Goal: Information Seeking & Learning: Learn about a topic

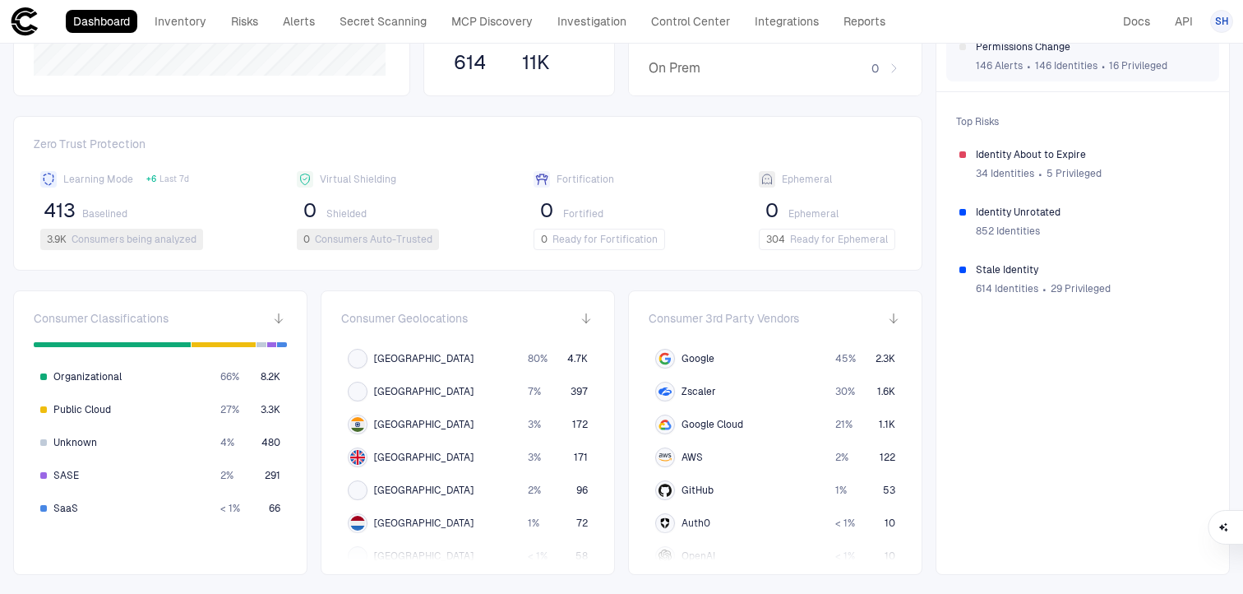
scroll to position [316, 0]
click at [995, 174] on span "34 Identities" at bounding box center [1005, 173] width 58 height 13
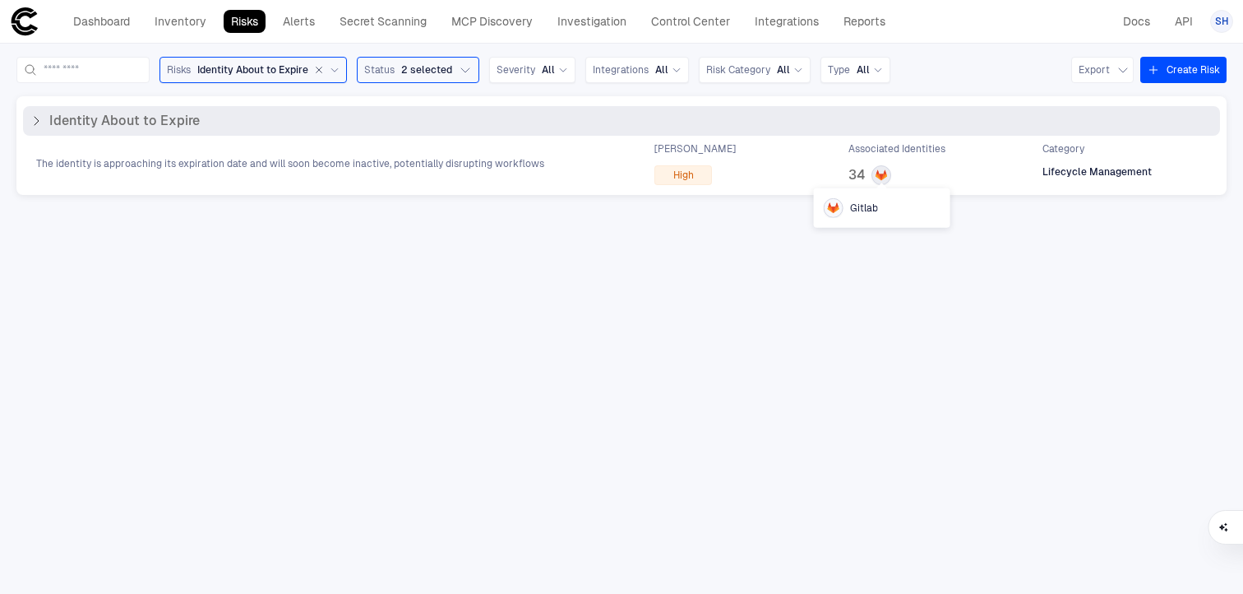
click at [886, 173] on icon at bounding box center [881, 175] width 13 height 13
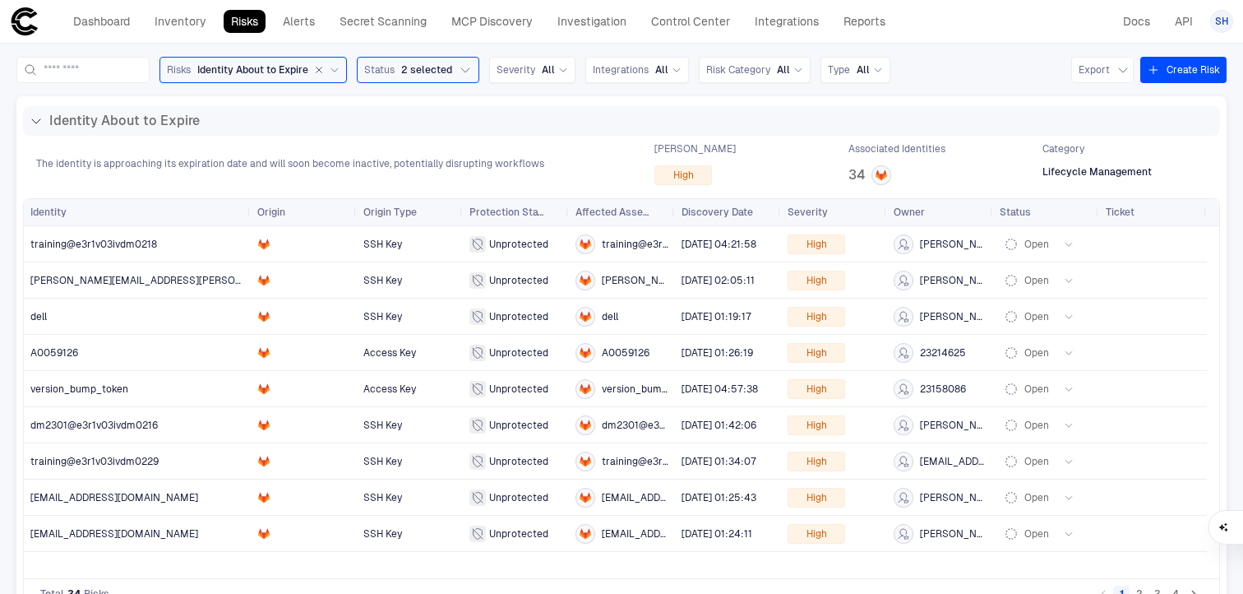
drag, startPoint x: 136, startPoint y: 206, endPoint x: 246, endPoint y: 199, distance: 109.5
click at [247, 199] on div at bounding box center [250, 212] width 7 height 26
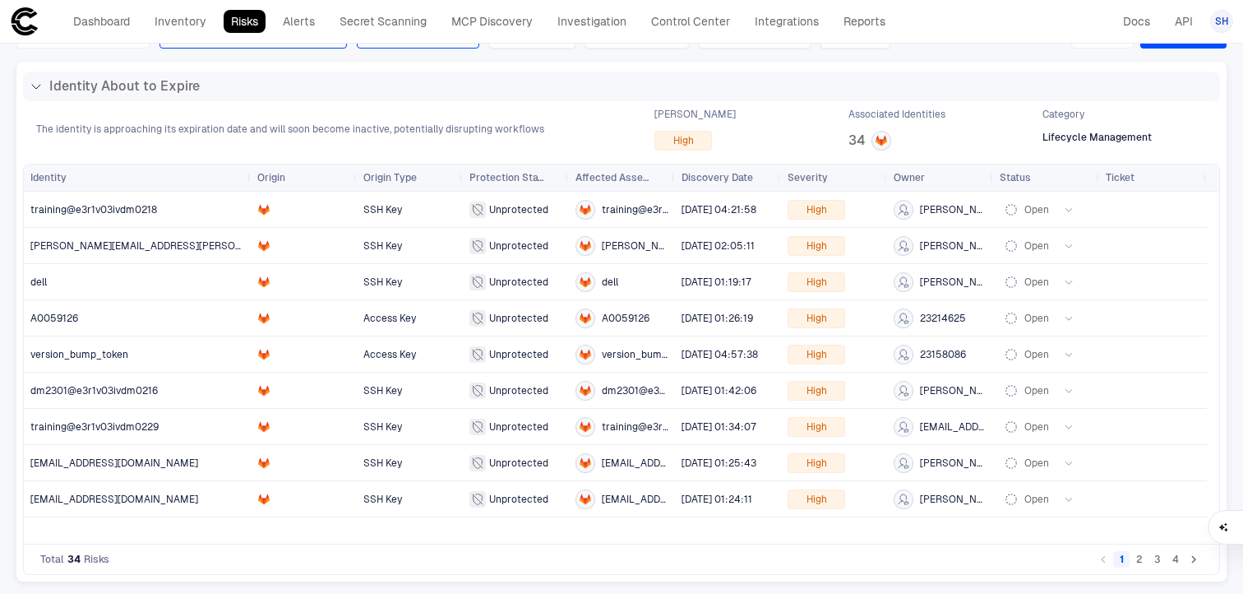
click at [1131, 562] on button "2" at bounding box center [1139, 559] width 16 height 16
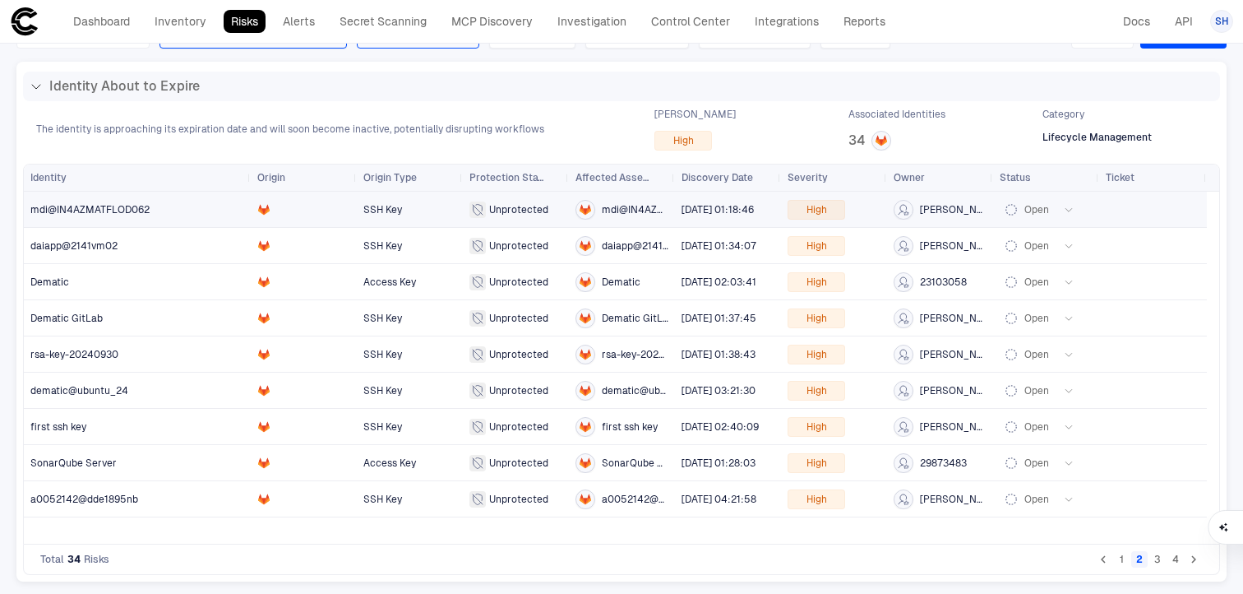
click at [1077, 209] on span "Open" at bounding box center [1046, 209] width 93 height 33
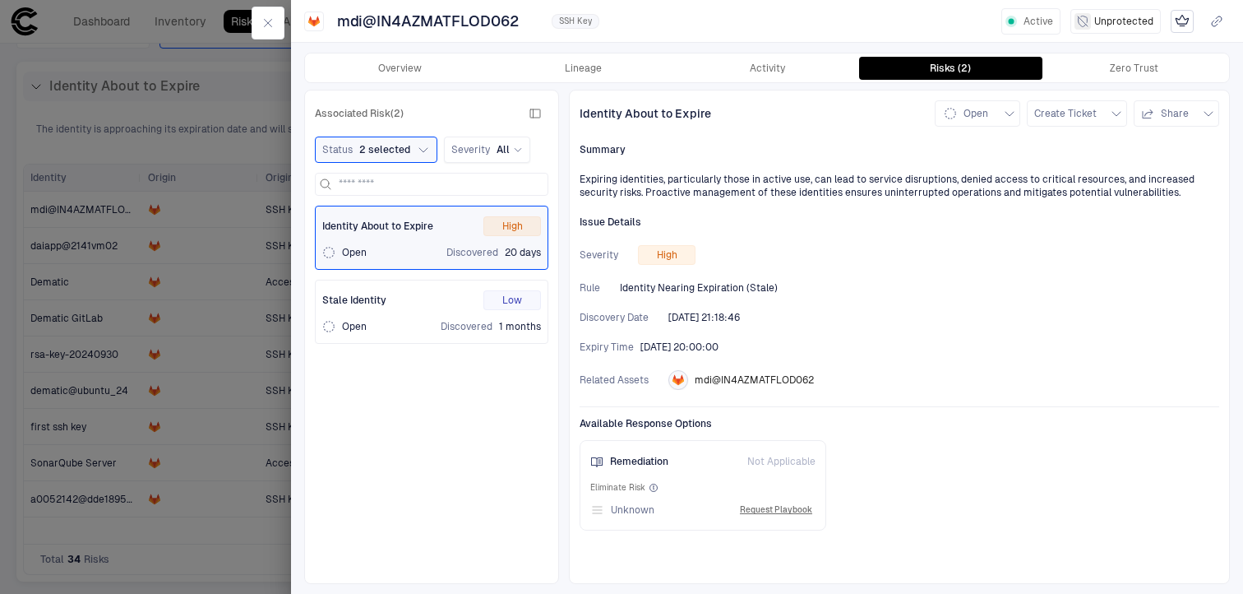
click at [386, 318] on div "Stale Identity Low Open Discovered 1 months" at bounding box center [431, 311] width 219 height 43
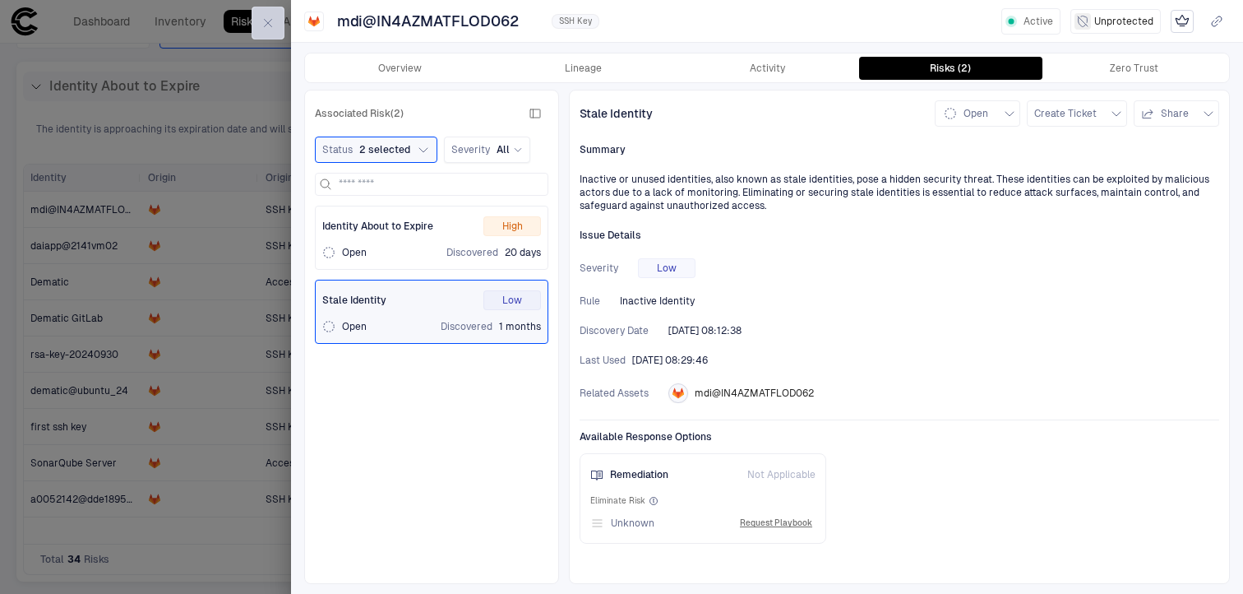
click at [260, 25] on button "button" at bounding box center [268, 23] width 33 height 33
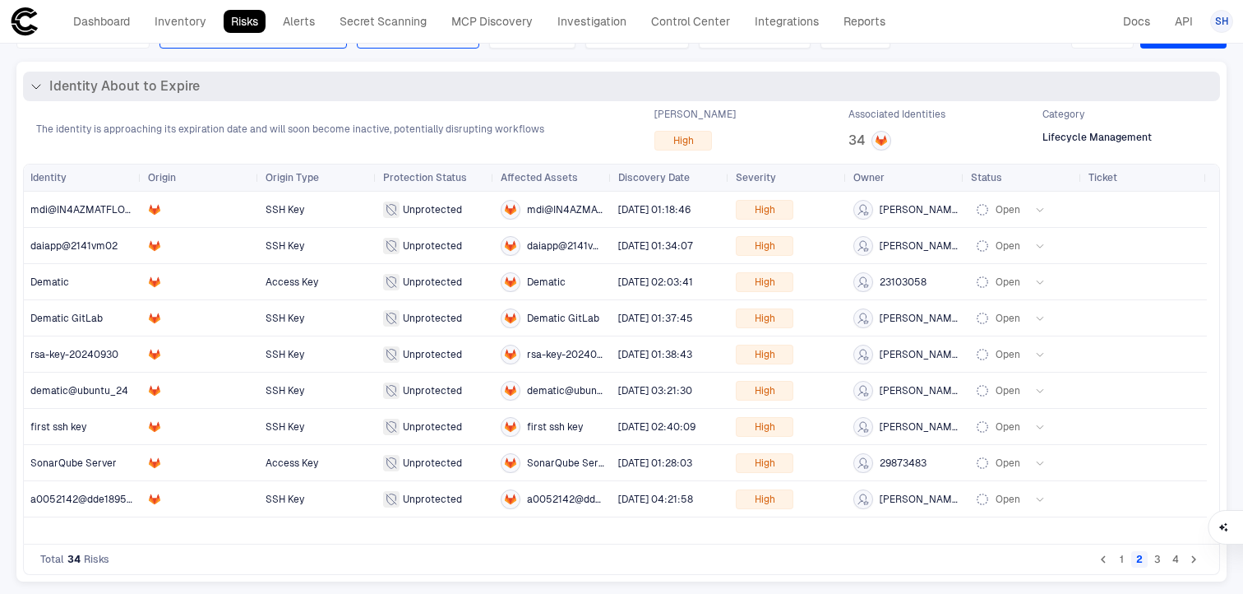
click at [39, 81] on icon at bounding box center [36, 86] width 13 height 13
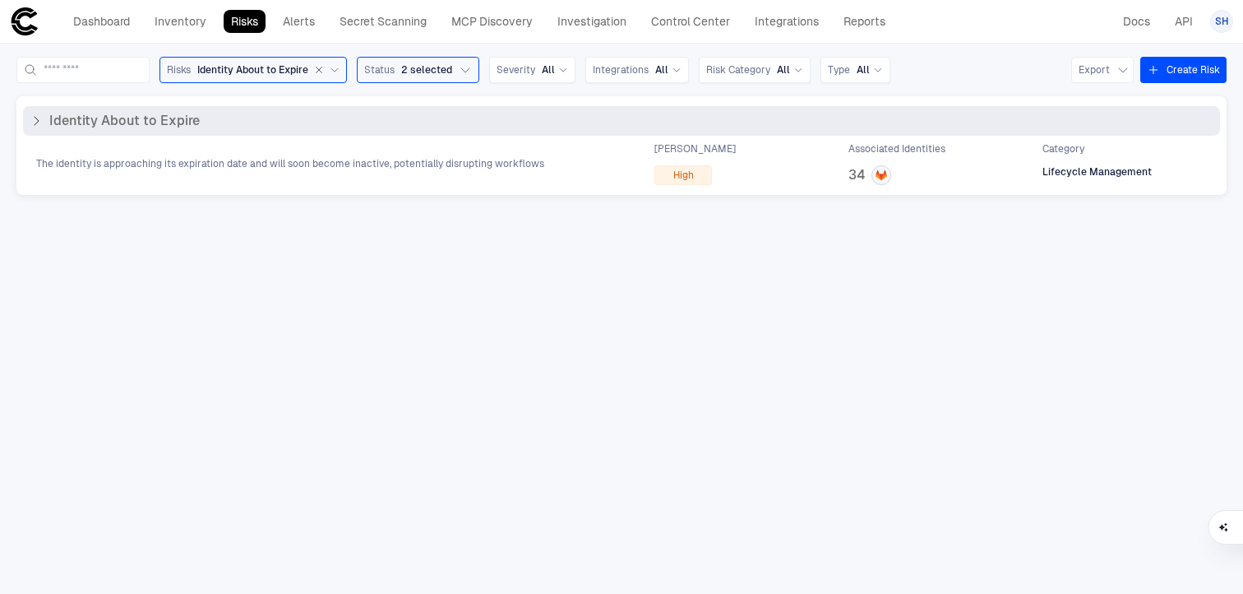
click at [34, 118] on icon at bounding box center [36, 120] width 13 height 13
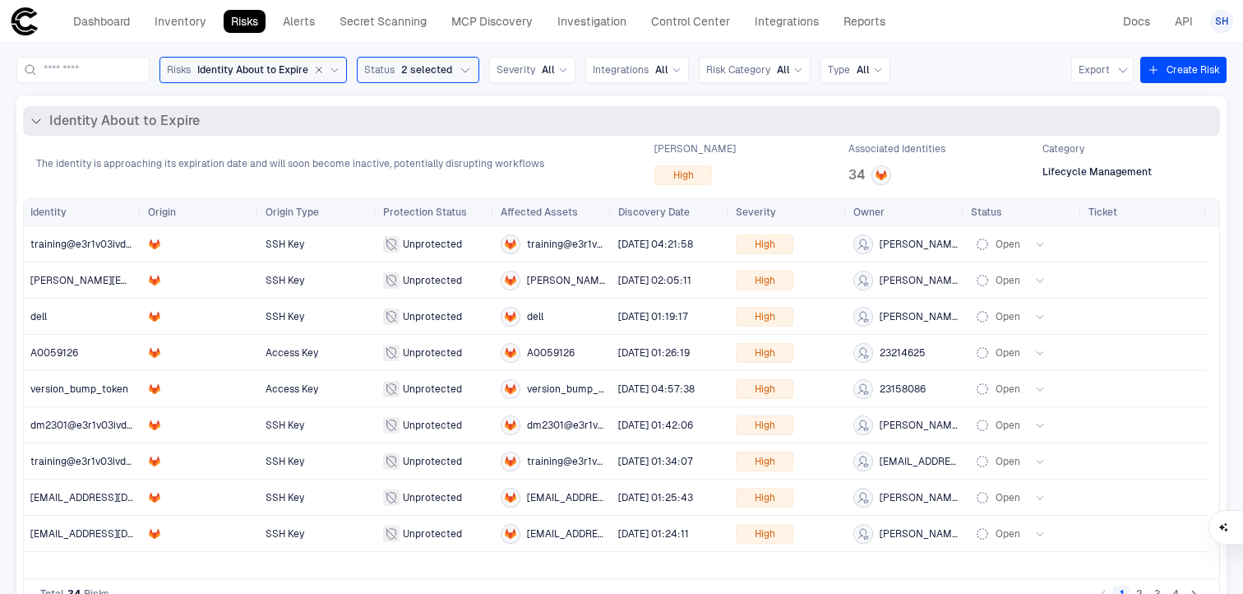
click at [34, 118] on icon at bounding box center [36, 120] width 13 height 13
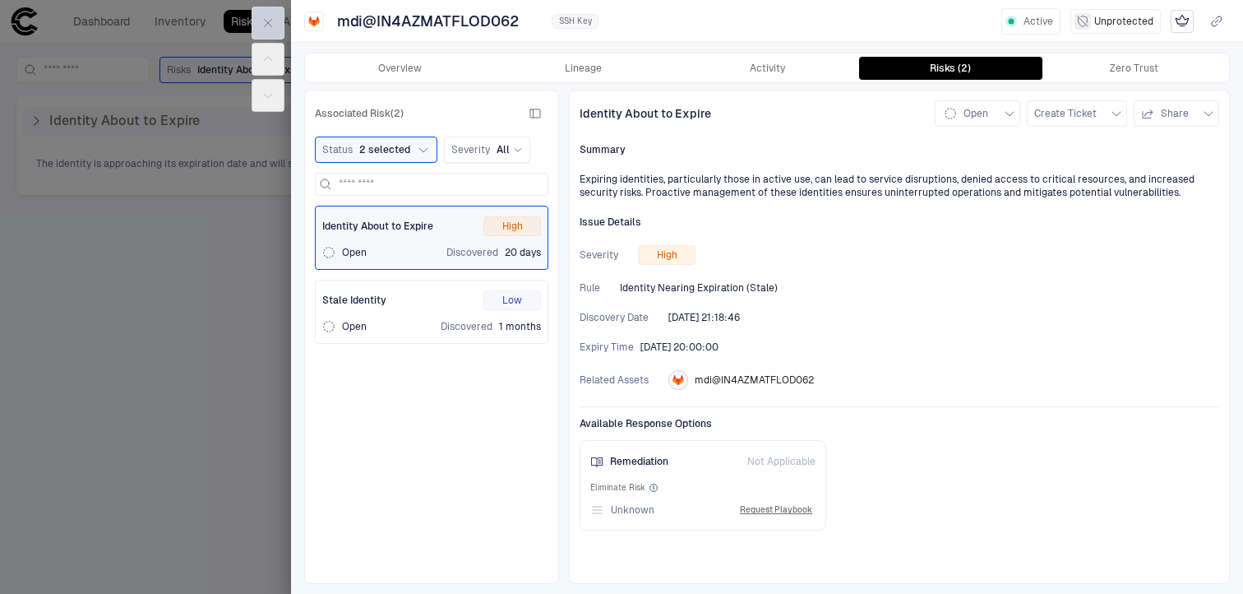
click at [266, 19] on icon "button" at bounding box center [267, 22] width 13 height 13
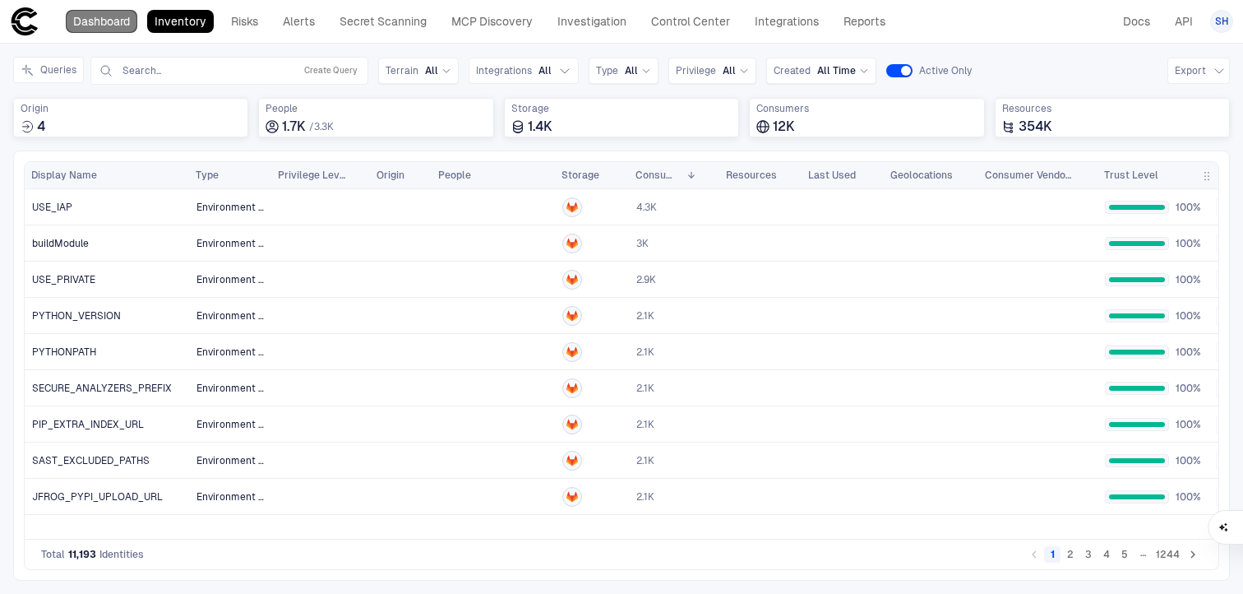
click at [103, 26] on link "Dashboard" at bounding box center [102, 21] width 72 height 23
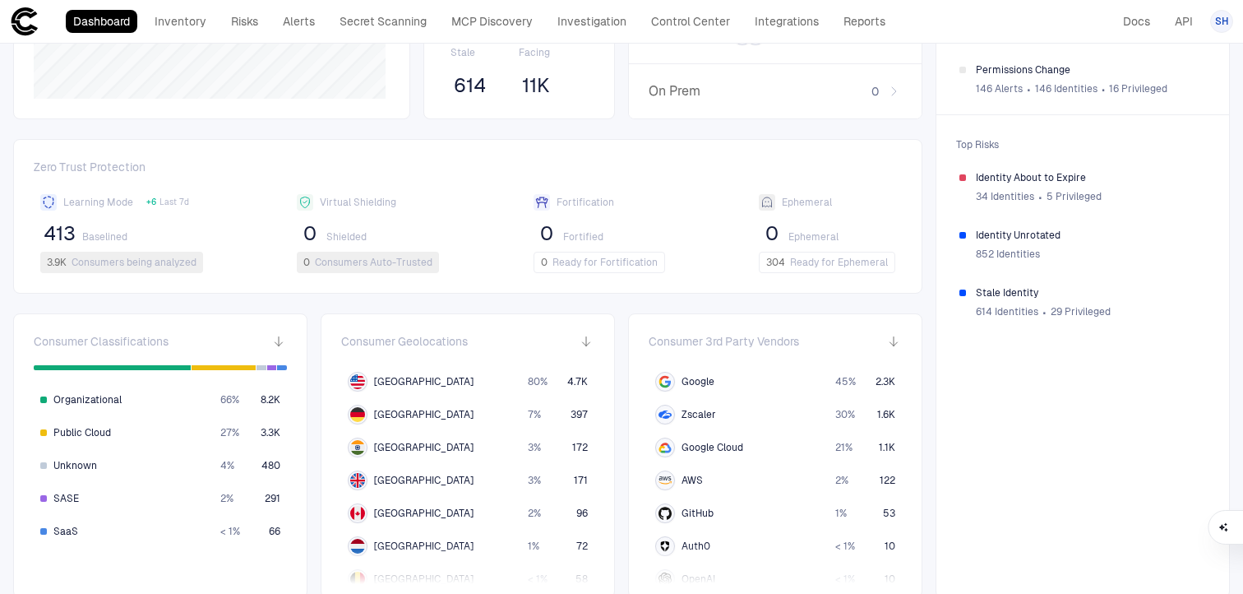
scroll to position [293, 0]
click at [987, 243] on div "852 Identities" at bounding box center [1091, 254] width 230 height 25
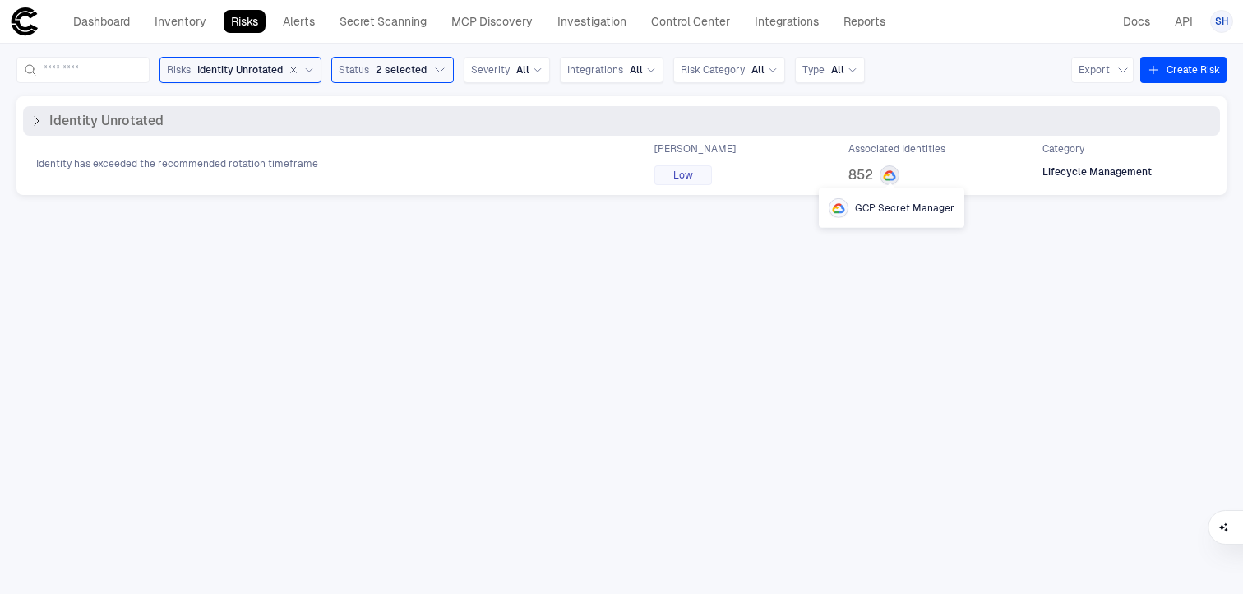
click at [886, 170] on icon at bounding box center [889, 175] width 13 height 13
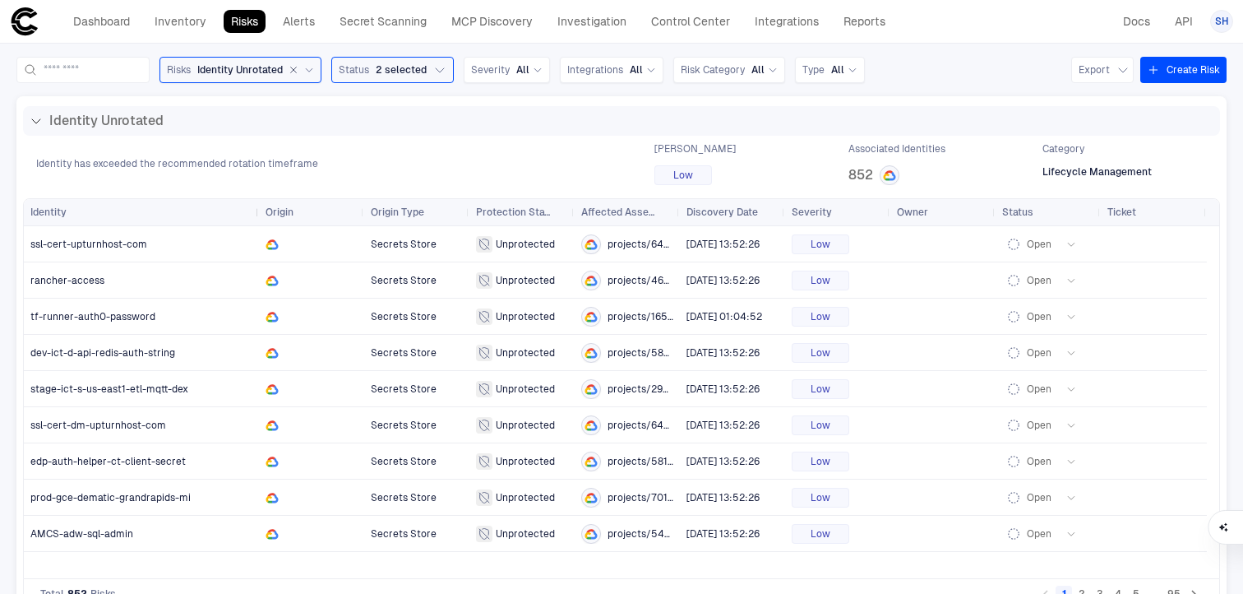
drag, startPoint x: 138, startPoint y: 210, endPoint x: 256, endPoint y: 209, distance: 117.6
click at [256, 209] on div at bounding box center [258, 212] width 7 height 26
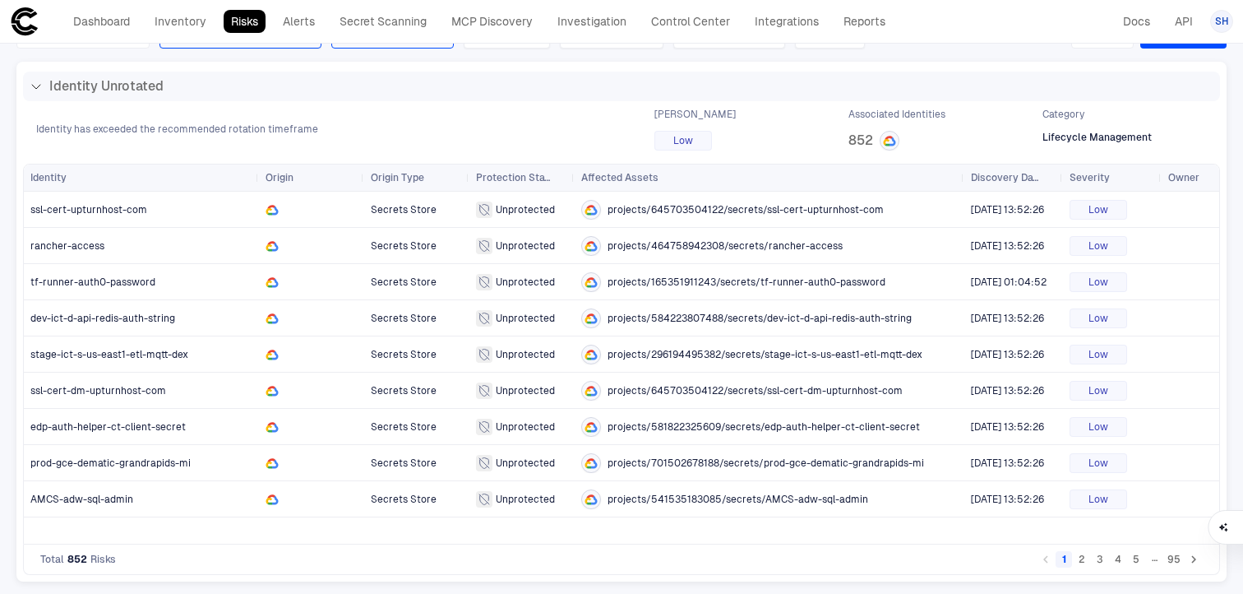
drag, startPoint x: 677, startPoint y: 177, endPoint x: 962, endPoint y: 160, distance: 284.9
click at [962, 160] on div "Press ALT DOWN to open column menu Drag here to set row groups Drag here to set…" at bounding box center [621, 370] width 1210 height 421
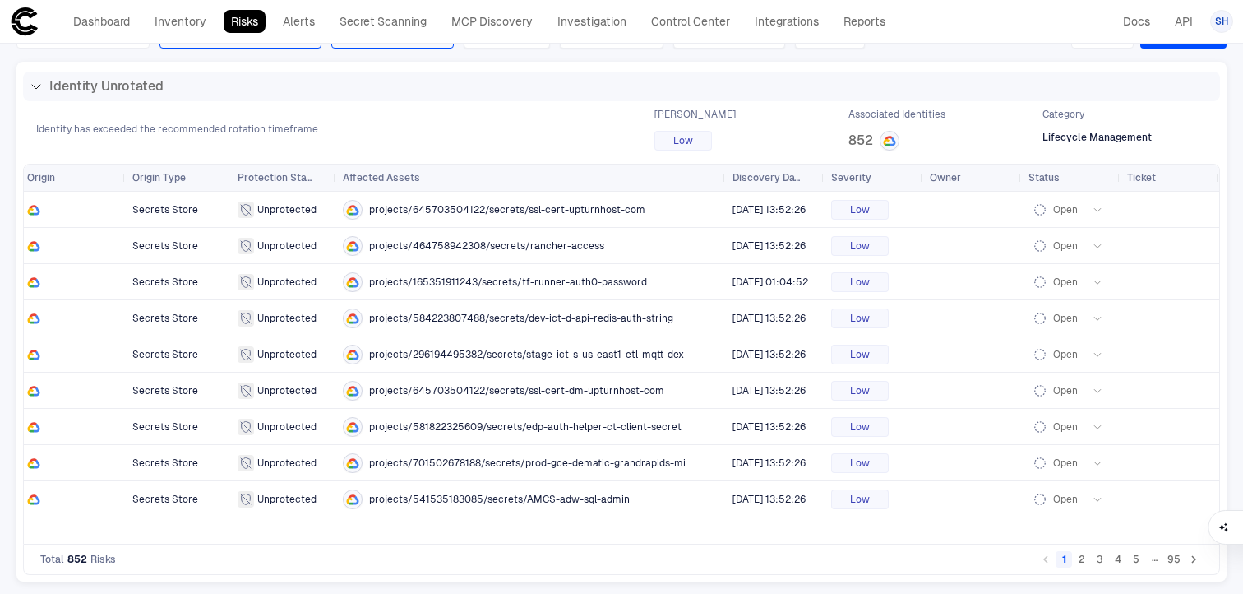
scroll to position [0, 0]
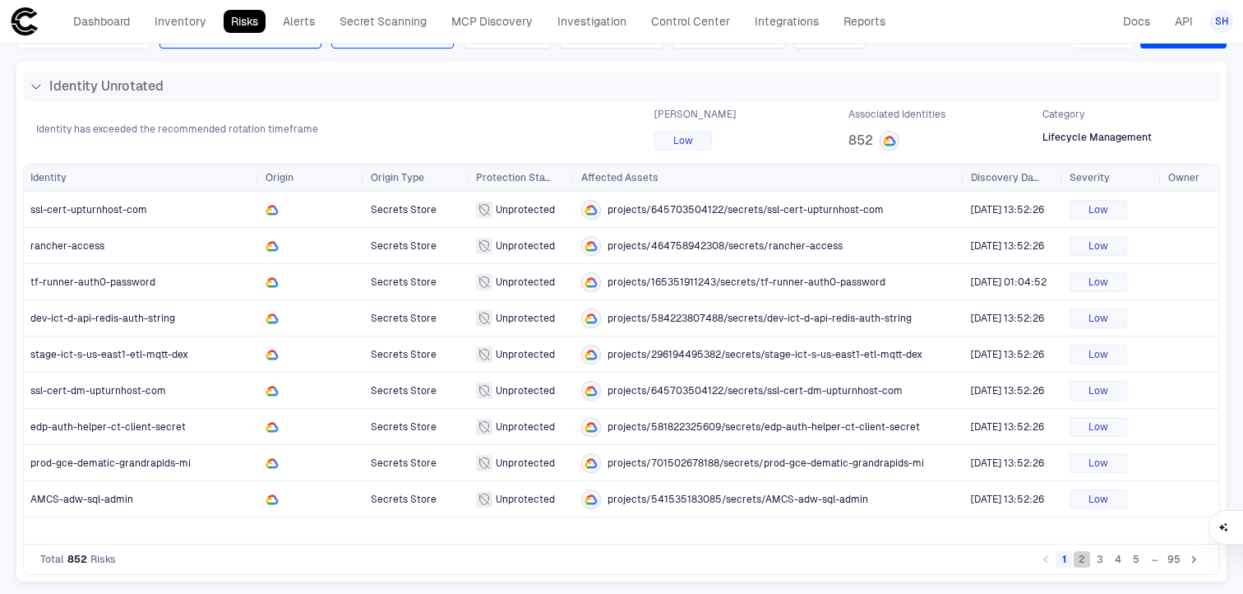
click at [1074, 557] on button "2" at bounding box center [1082, 559] width 16 height 16
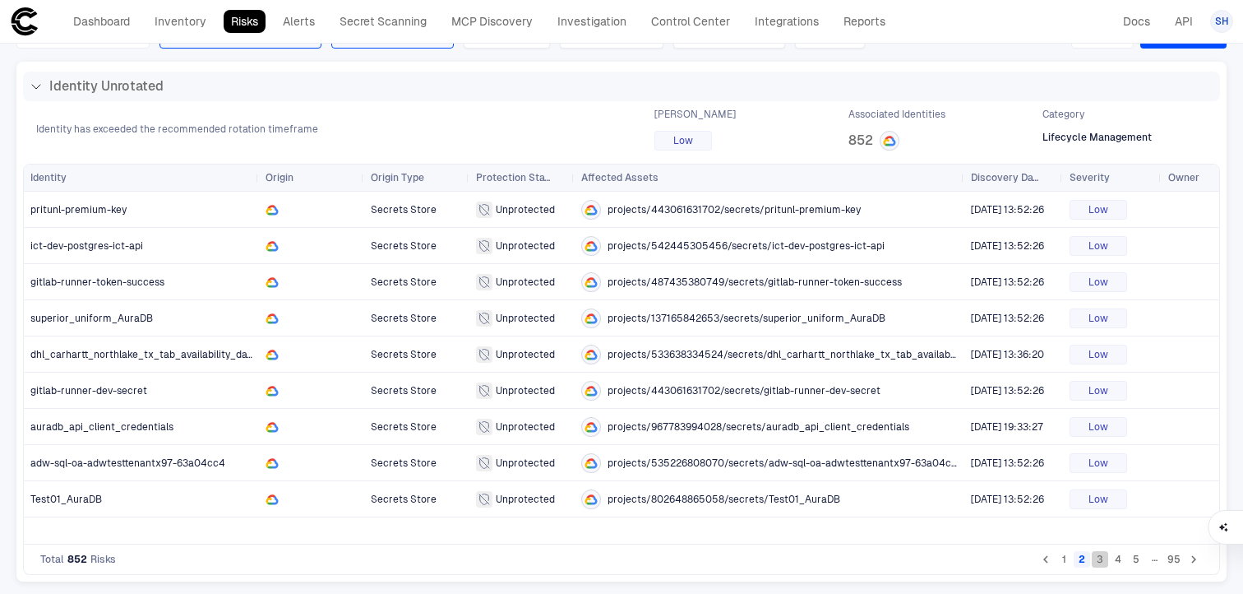
click at [1092, 562] on button "3" at bounding box center [1100, 559] width 16 height 16
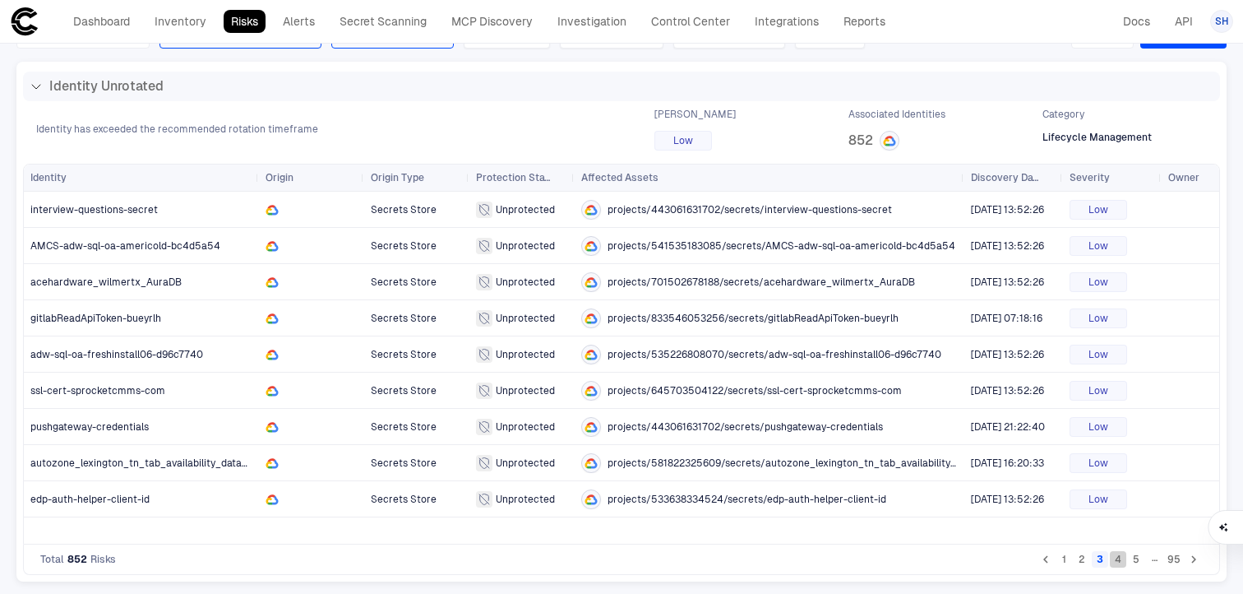
click at [1110, 562] on button "4" at bounding box center [1118, 559] width 16 height 16
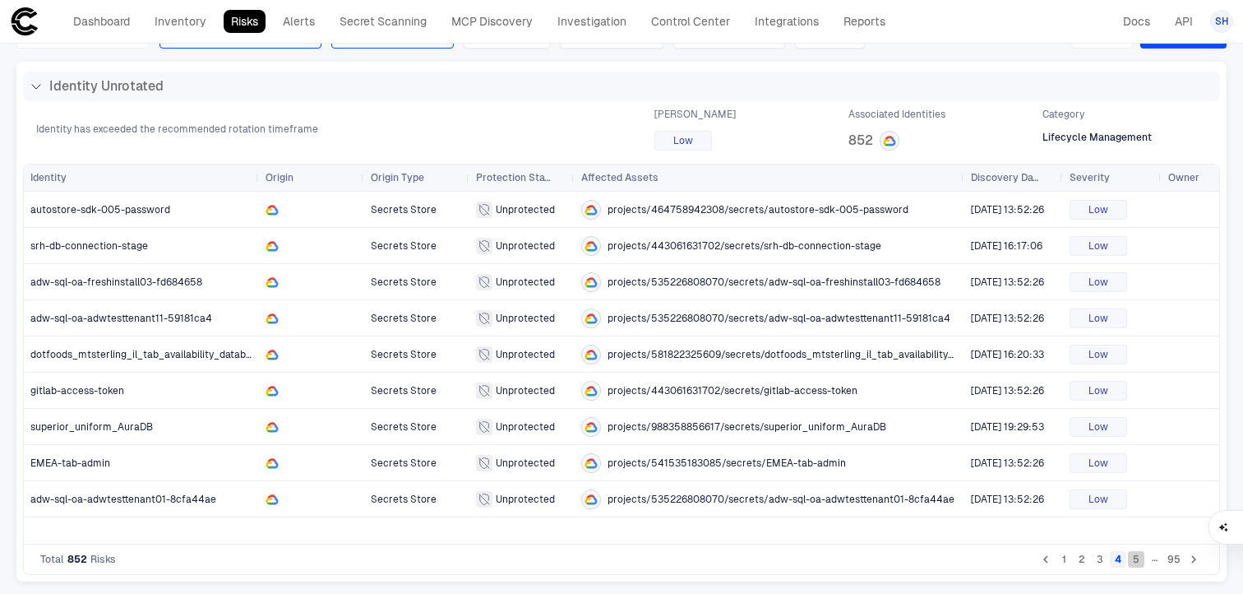
click at [1128, 557] on button "5" at bounding box center [1136, 559] width 16 height 16
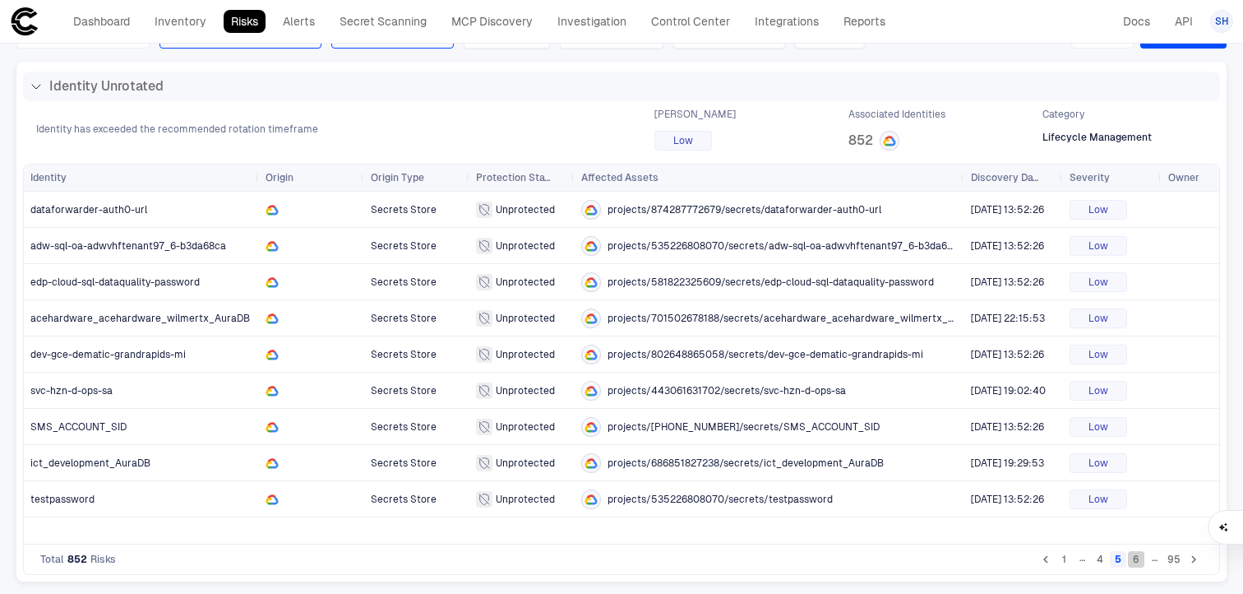
click at [1128, 559] on button "6" at bounding box center [1136, 559] width 16 height 16
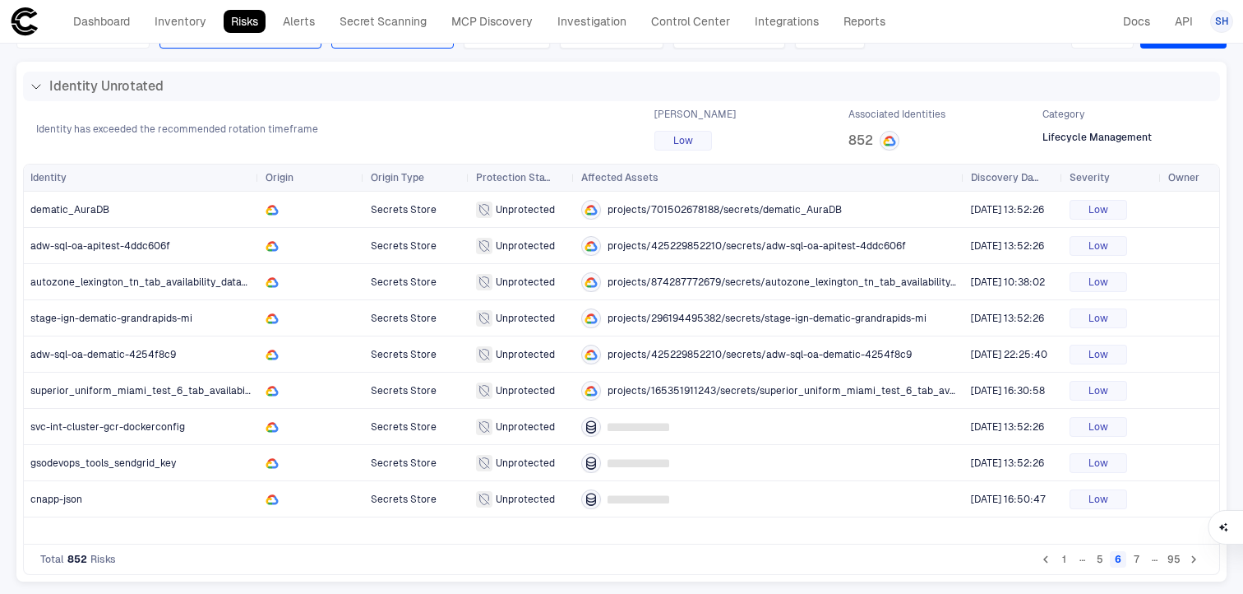
click at [1128, 559] on button "7" at bounding box center [1136, 559] width 16 height 16
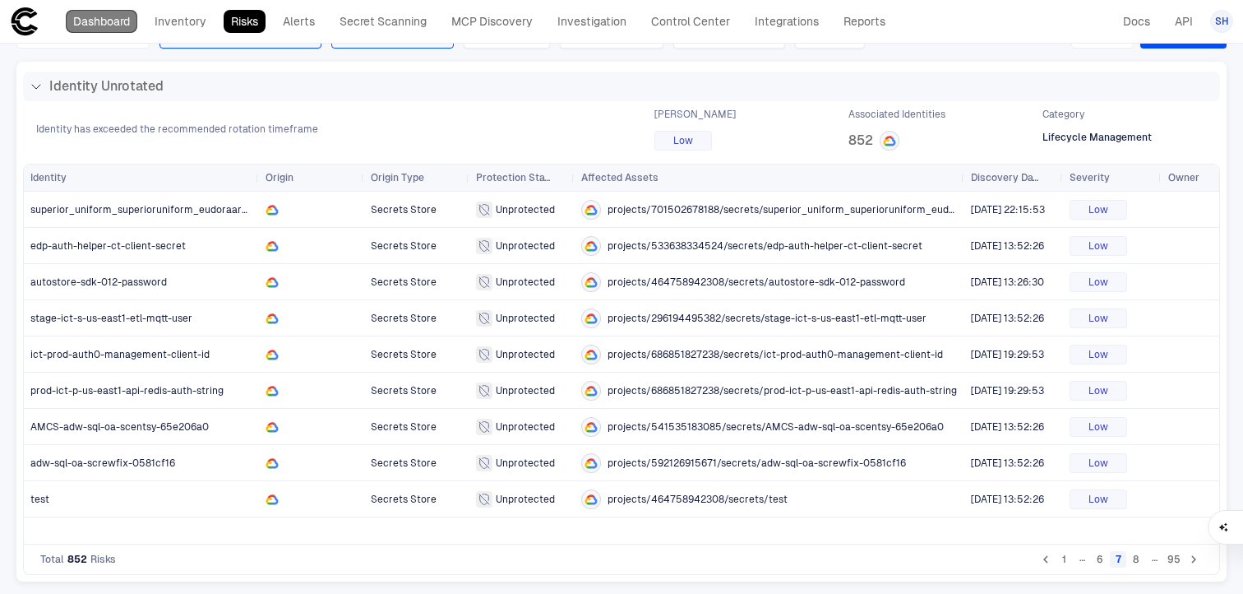
click at [115, 17] on link "Dashboard" at bounding box center [102, 21] width 72 height 23
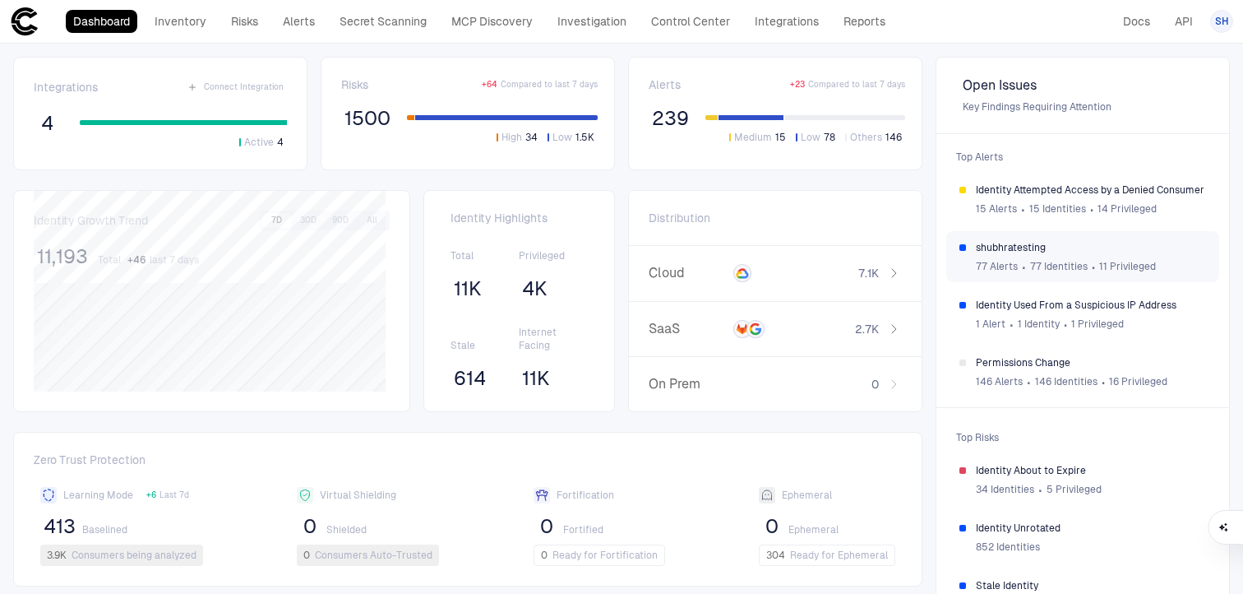
click at [991, 246] on span "shubhratesting" at bounding box center [1091, 247] width 230 height 13
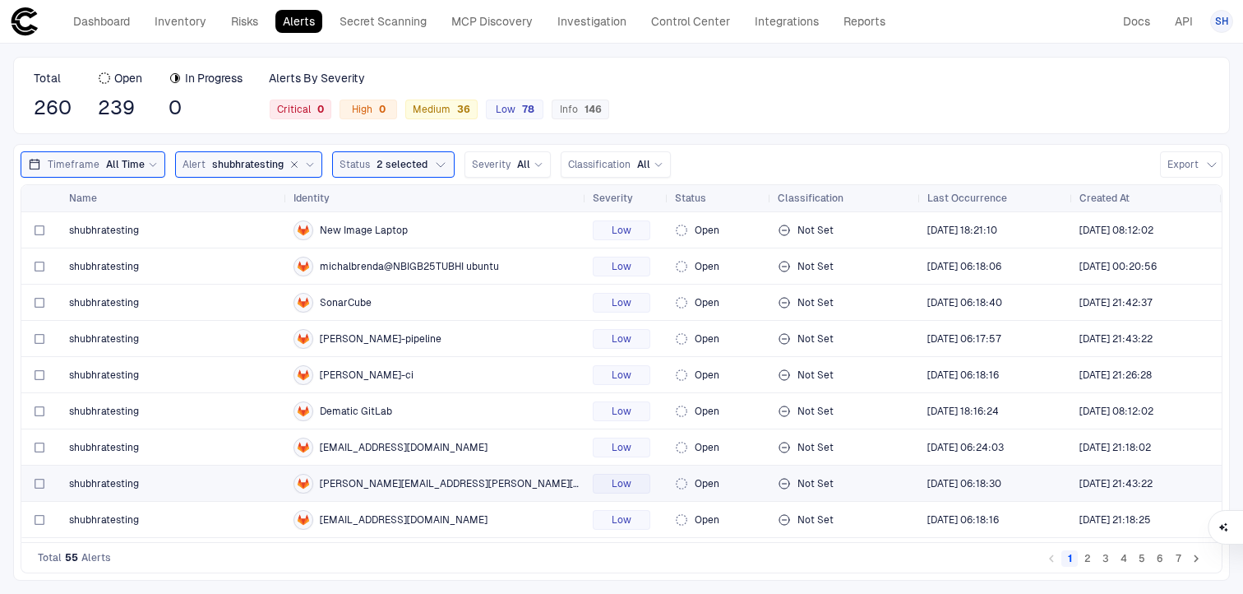
click at [393, 480] on span "[PERSON_NAME][EMAIL_ADDRESS][PERSON_NAME][DOMAIN_NAME]" at bounding box center [450, 483] width 260 height 13
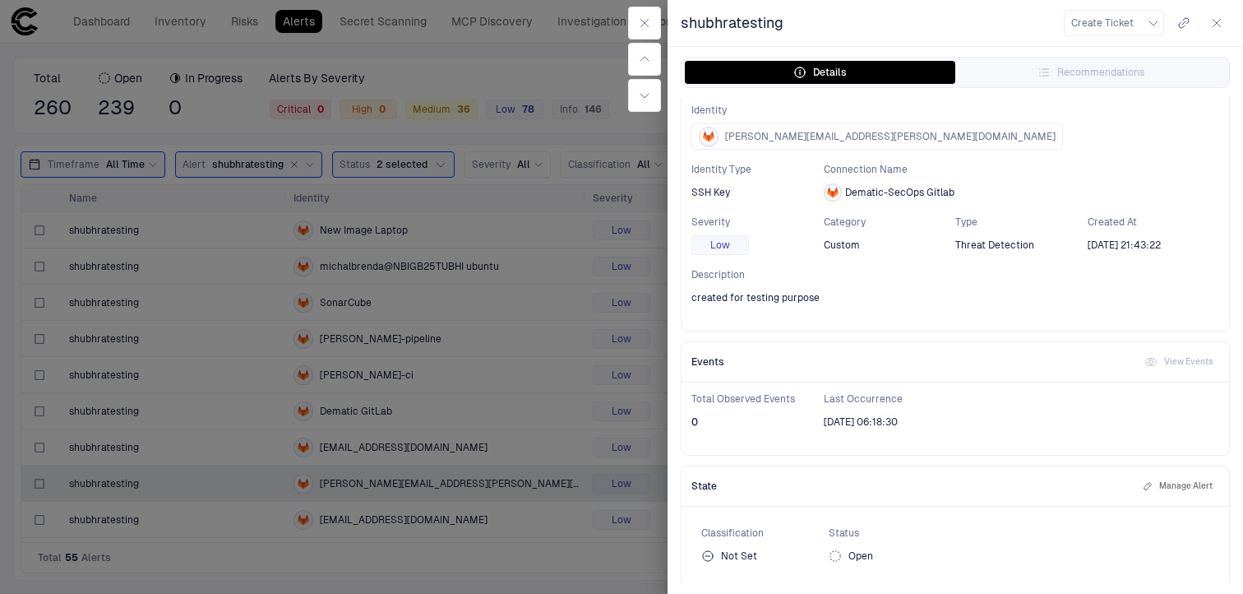
scroll to position [38, 0]
click at [1217, 22] on icon "button" at bounding box center [1216, 23] width 7 height 7
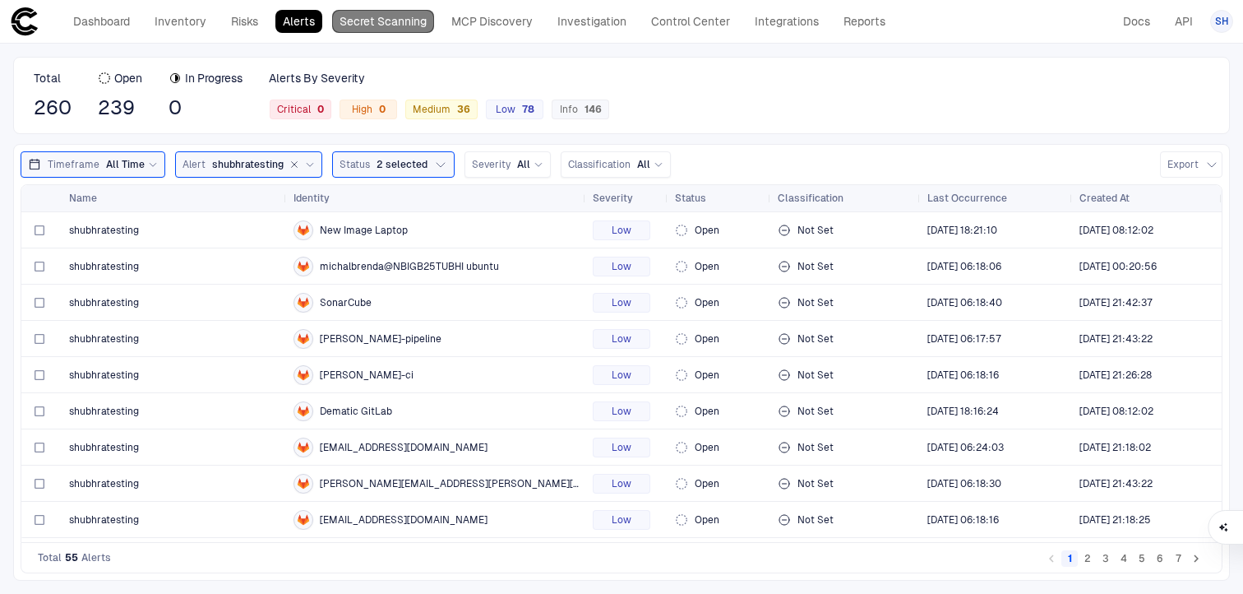
click at [352, 22] on link "Secret Scanning" at bounding box center [383, 21] width 102 height 23
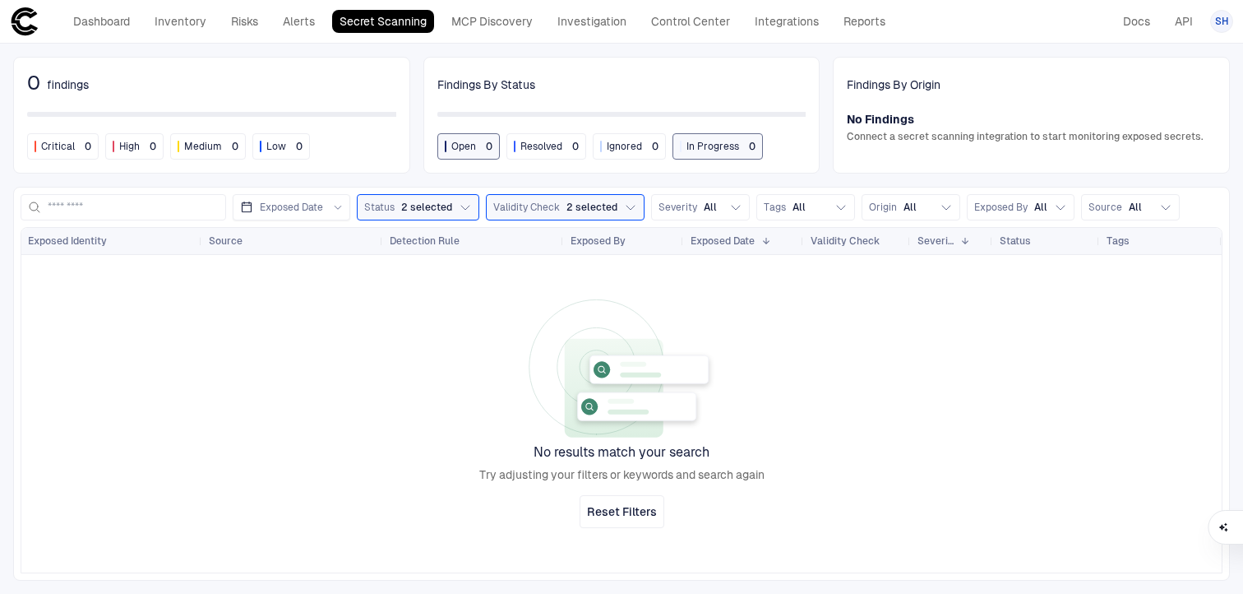
click at [398, 397] on div at bounding box center [621, 413] width 1200 height 317
click at [483, 14] on link "MCP Discovery" at bounding box center [492, 21] width 96 height 23
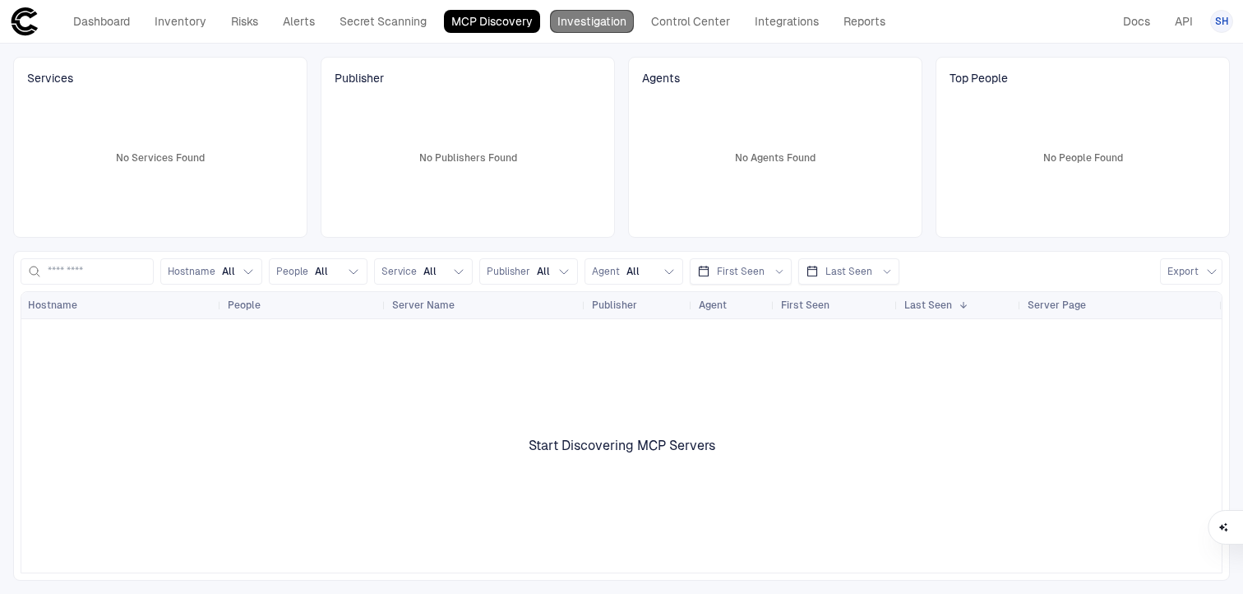
click at [585, 30] on link "Investigation" at bounding box center [592, 21] width 84 height 23
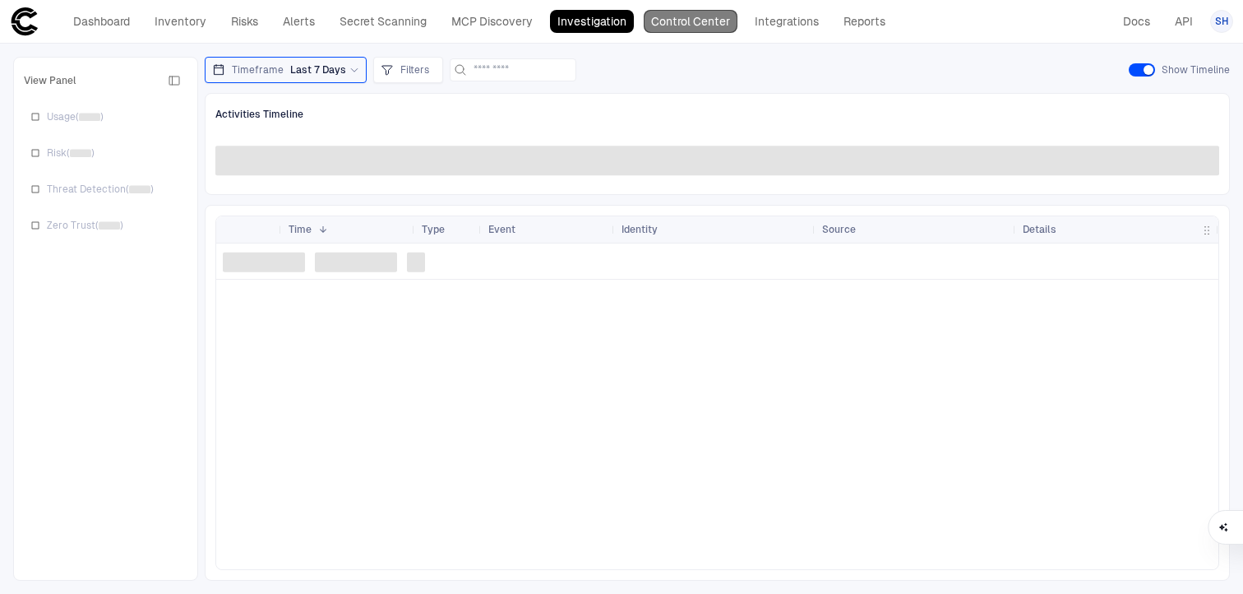
click at [694, 21] on link "Control Center" at bounding box center [691, 21] width 94 height 23
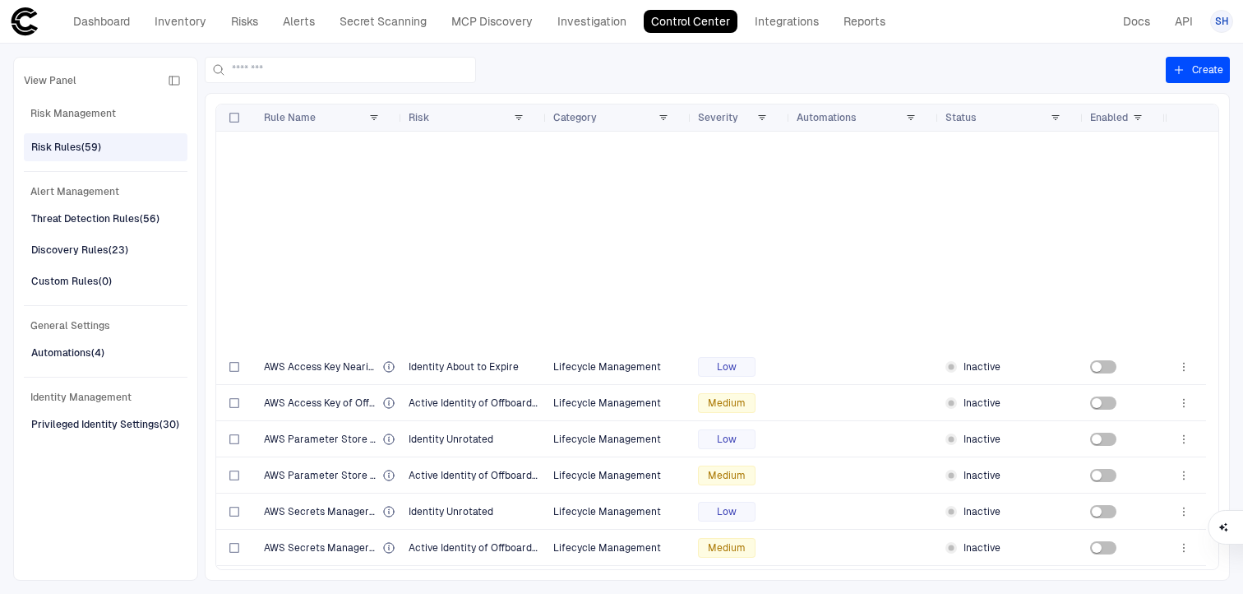
scroll to position [612, 0]
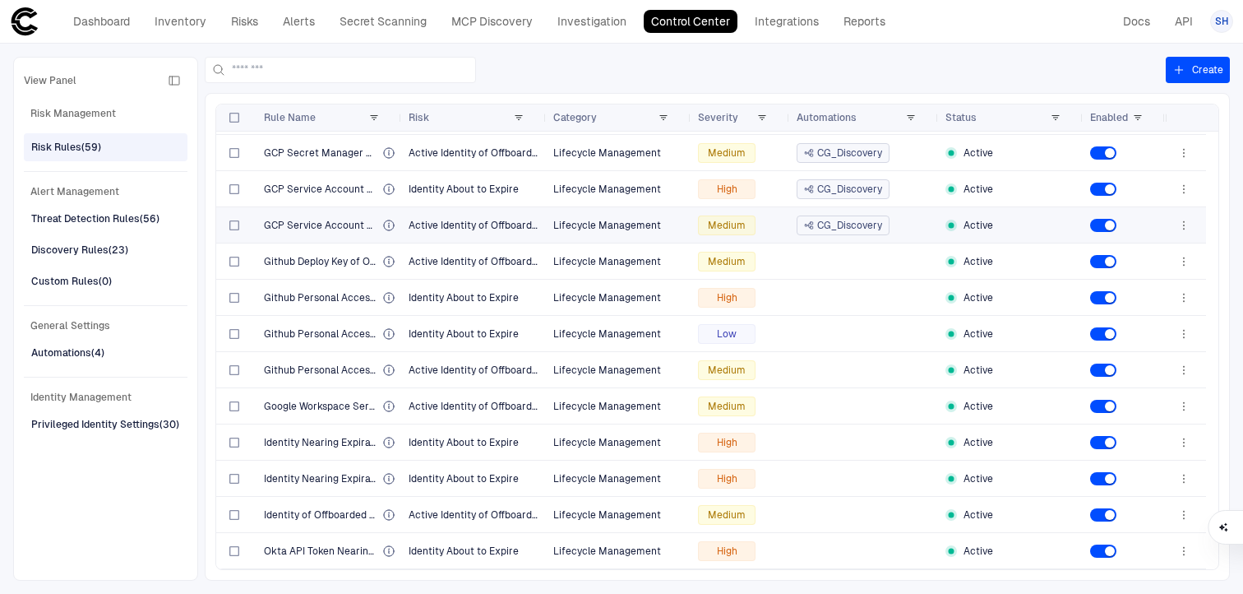
click at [843, 229] on span "CG_Discovery" at bounding box center [849, 225] width 65 height 13
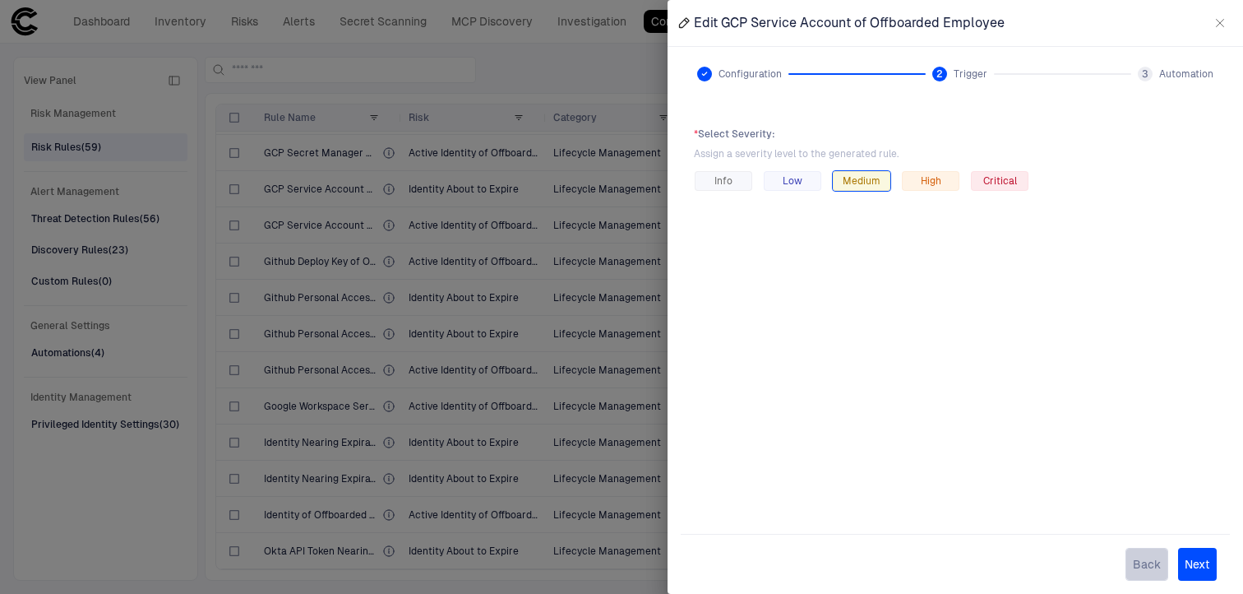
click at [1150, 562] on button "Back" at bounding box center [1146, 564] width 43 height 33
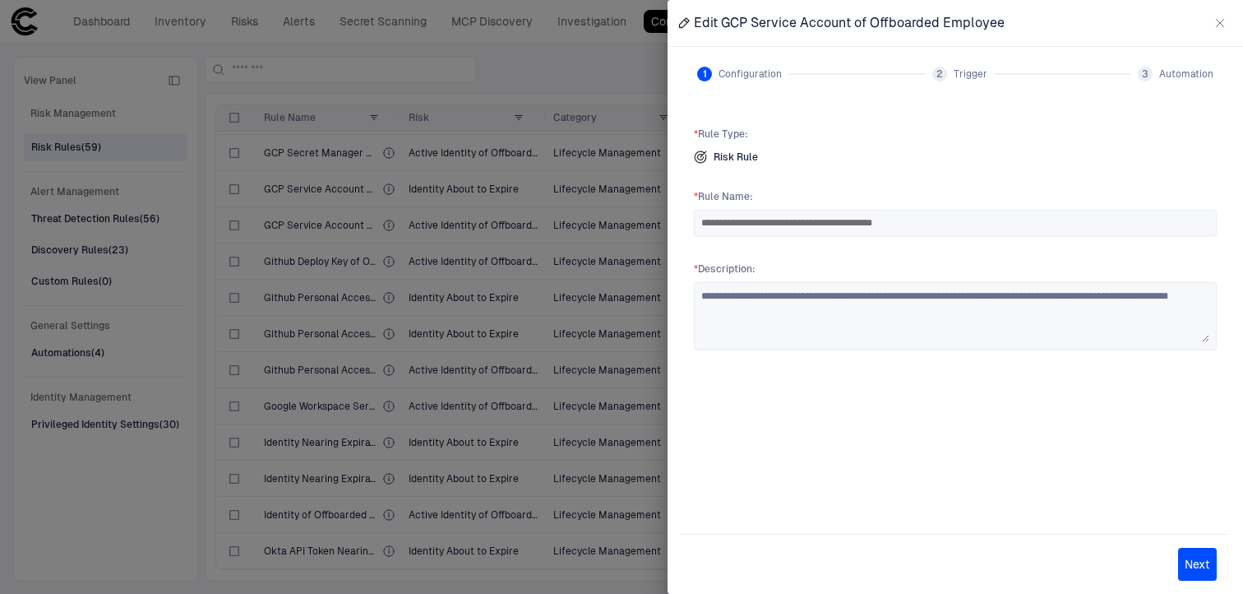
click at [1220, 16] on button "button" at bounding box center [1220, 23] width 26 height 26
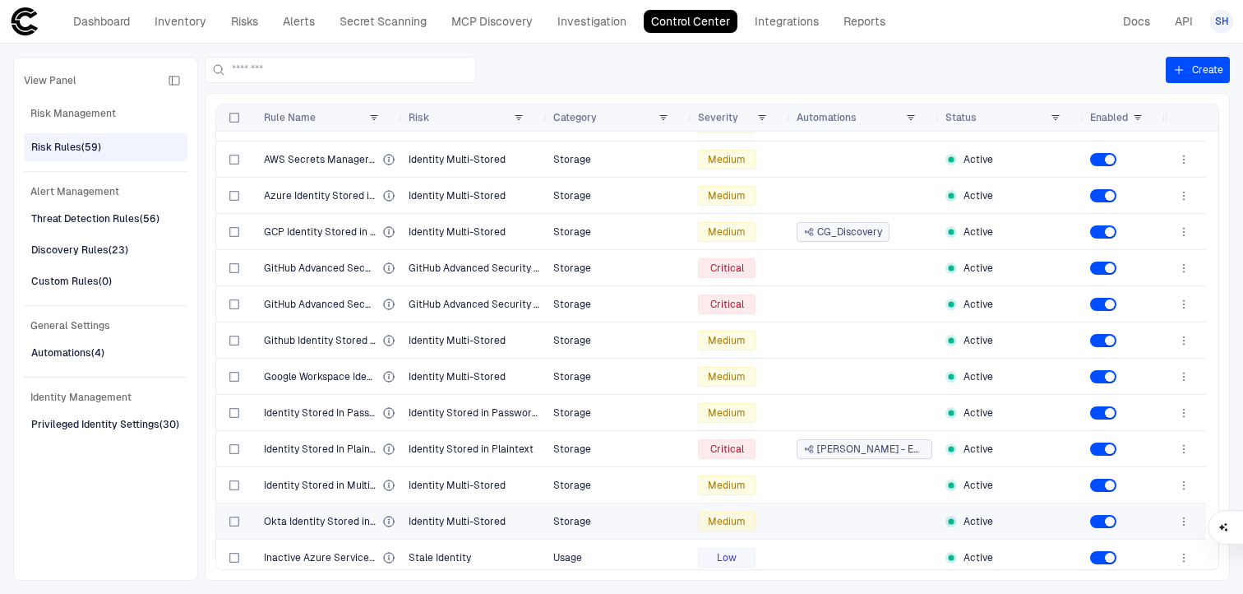
scroll to position [0, 0]
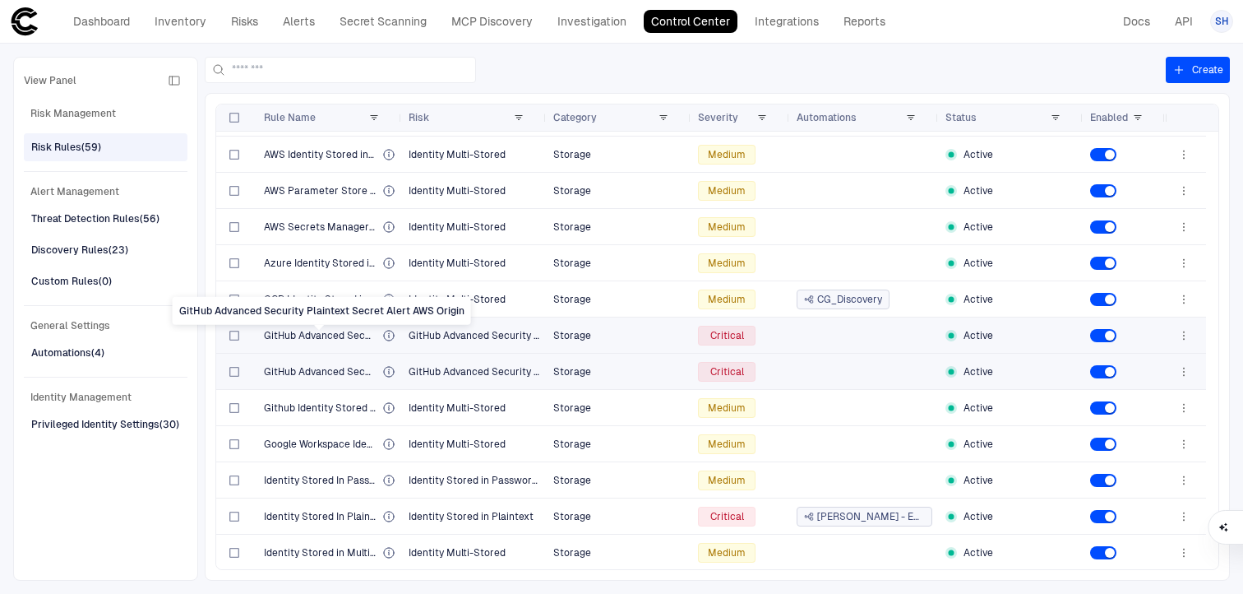
click at [290, 329] on span "GitHub Advanced Security Plaintext Secret Alert AWS Origin" at bounding box center [320, 335] width 112 height 13
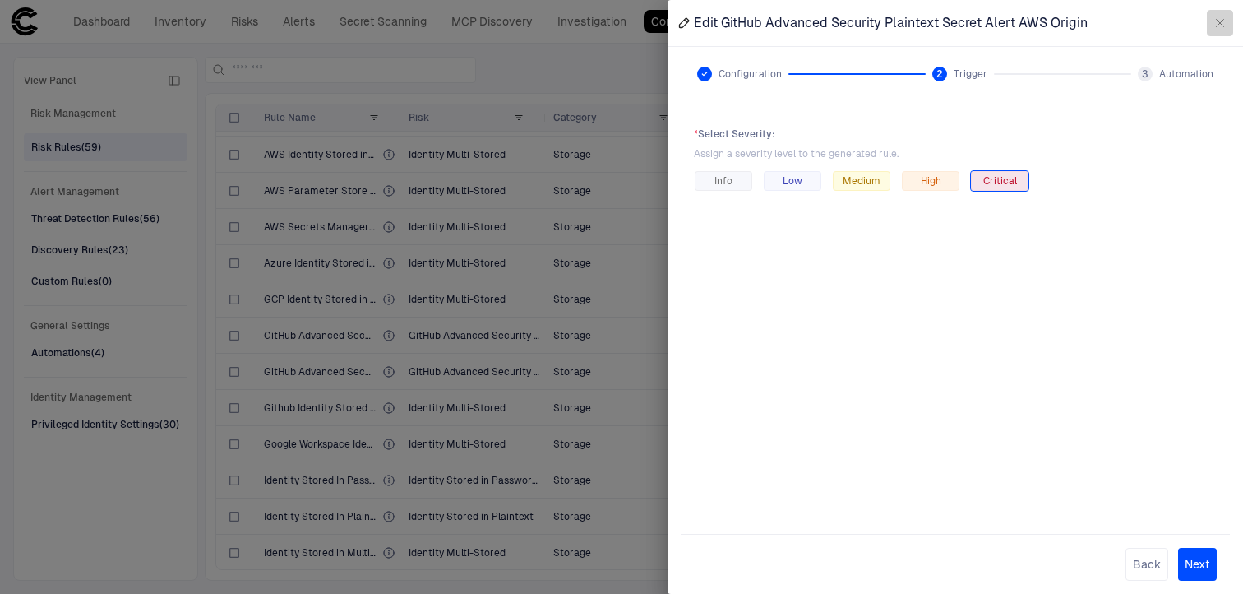
click at [1220, 20] on icon "button" at bounding box center [1219, 22] width 13 height 13
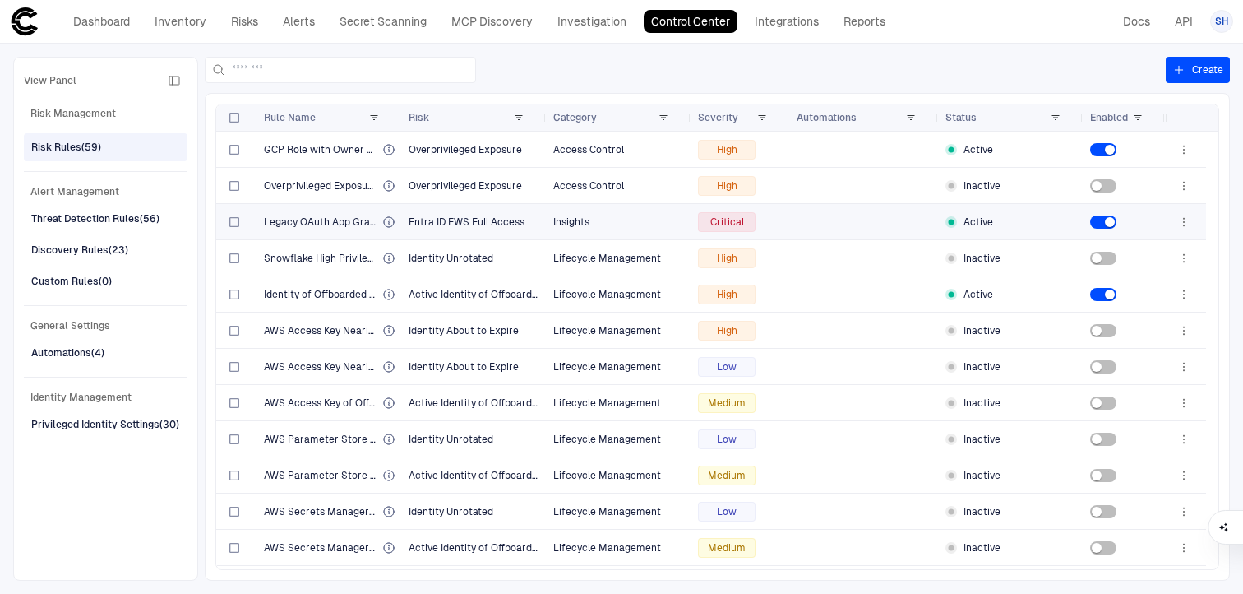
click at [727, 220] on span "Critical" at bounding box center [727, 221] width 34 height 13
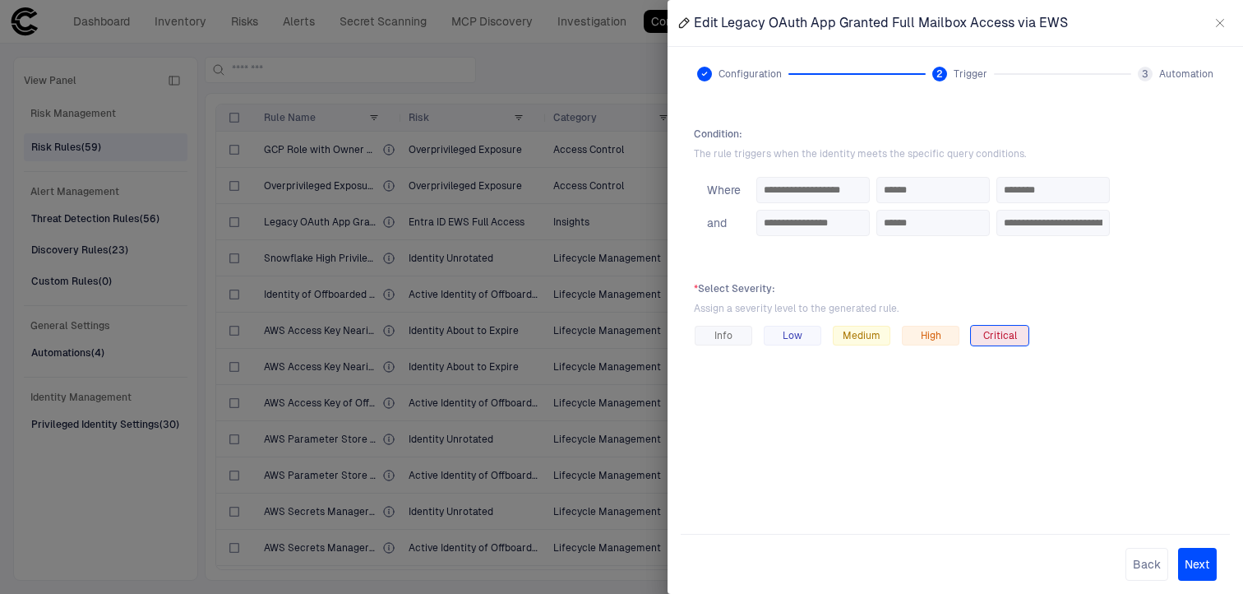
click at [899, 478] on div "**********" at bounding box center [955, 310] width 549 height 393
click at [1219, 22] on icon "button" at bounding box center [1220, 23] width 7 height 7
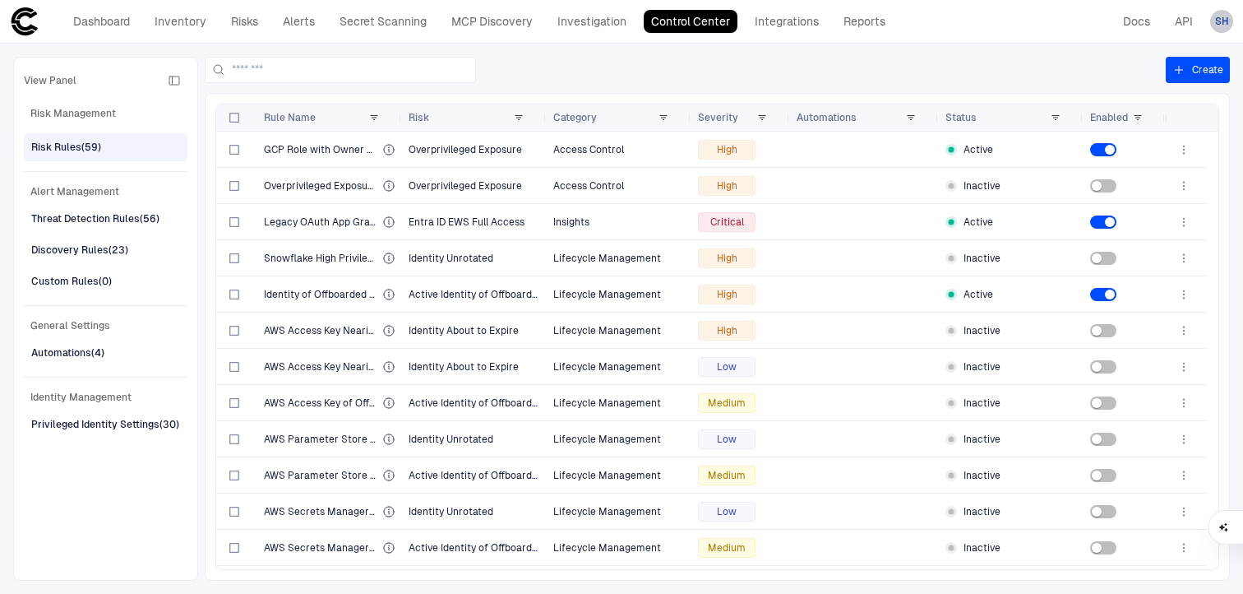
click at [1221, 21] on span "SH" at bounding box center [1222, 21] width 14 height 13
click at [982, 18] on div at bounding box center [621, 297] width 1243 height 594
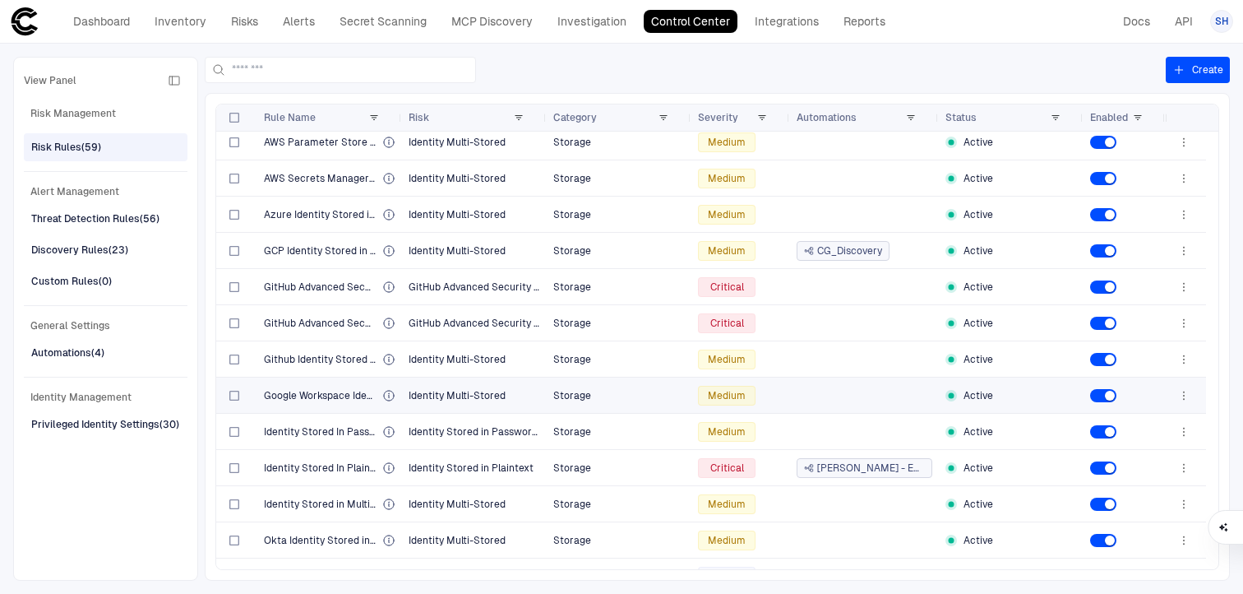
scroll to position [1201, 0]
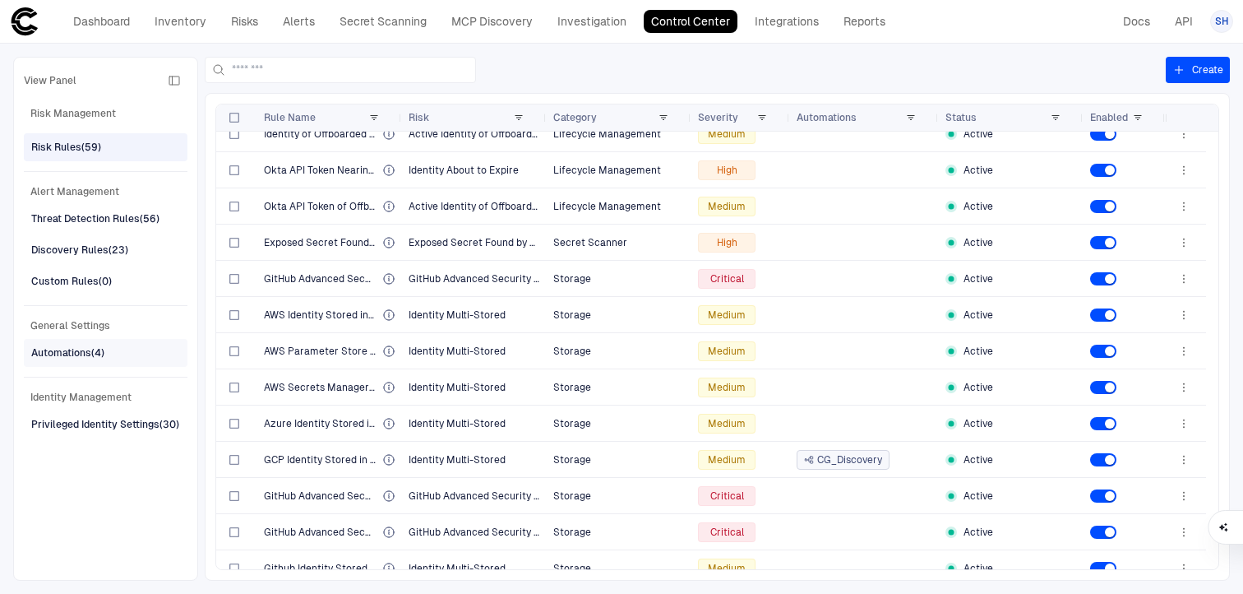
click at [48, 362] on div "Automations (4)" at bounding box center [107, 353] width 152 height 26
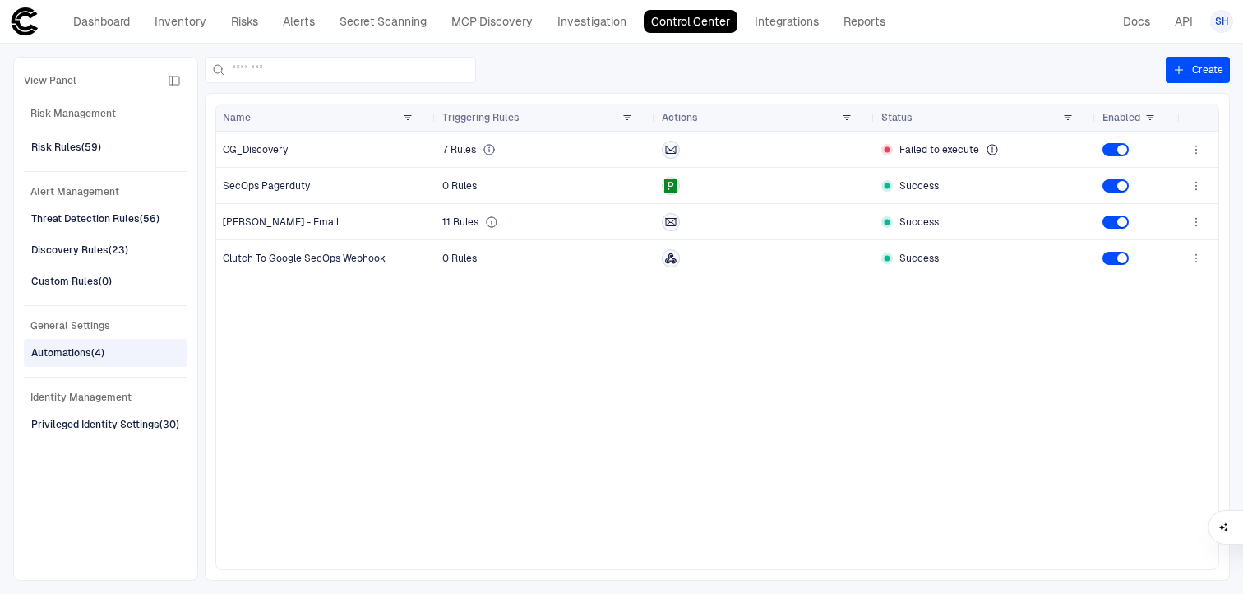
click at [526, 375] on div "CG_Discovery 7 Rules Failed to execute SecOps Pagerduty 0 Rules Success [PERSON…" at bounding box center [696, 350] width 961 height 437
click at [990, 147] on icon at bounding box center [992, 149] width 13 height 13
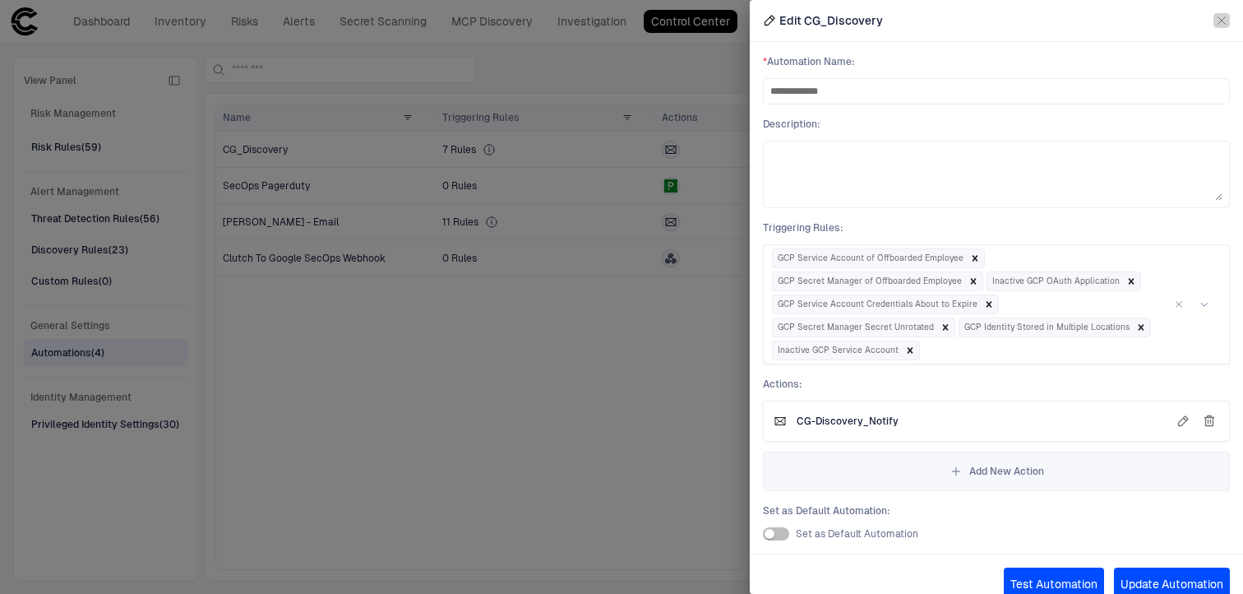
click at [1215, 18] on icon "button" at bounding box center [1221, 20] width 13 height 13
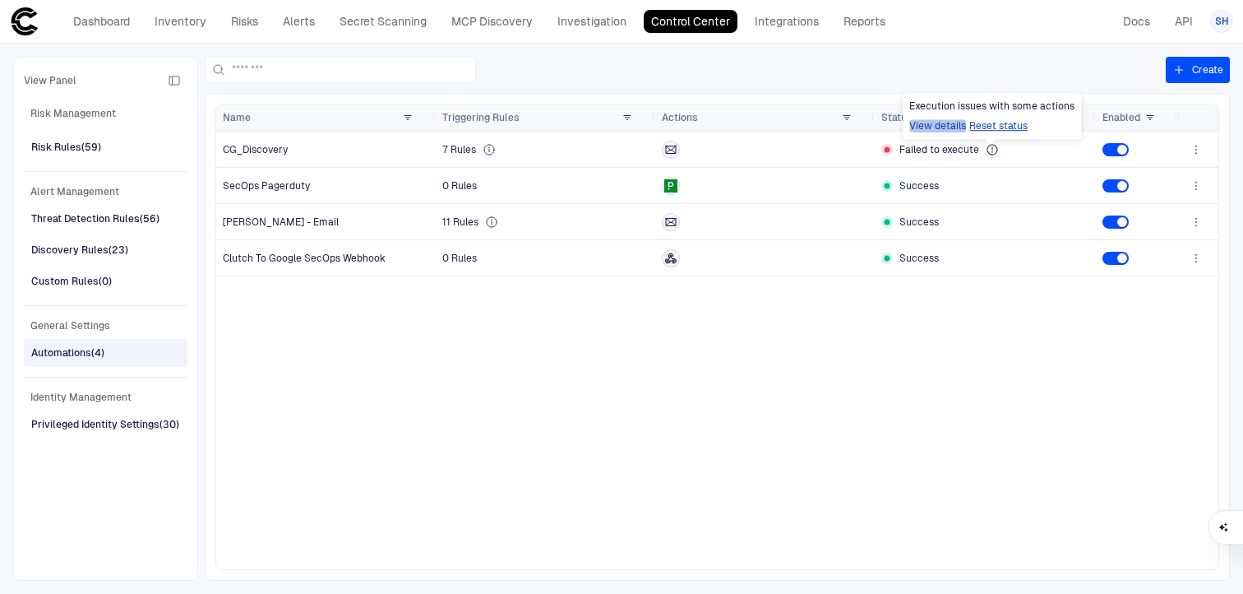
click at [954, 124] on button "View details" at bounding box center [937, 125] width 57 height 13
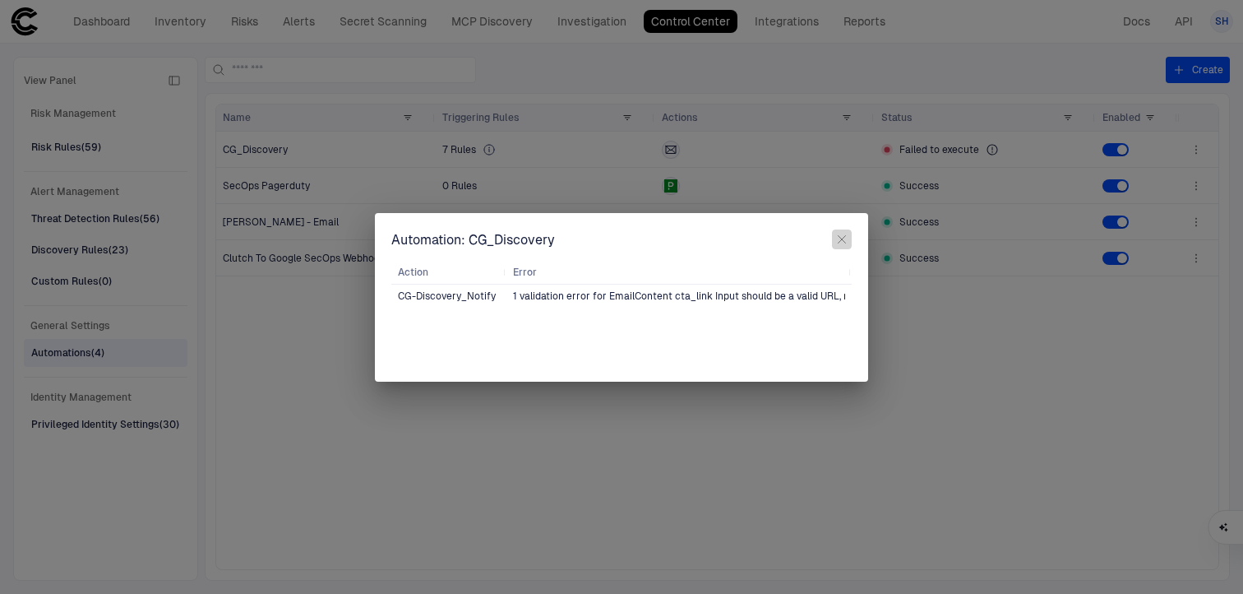
click at [842, 237] on icon "button" at bounding box center [841, 239] width 13 height 13
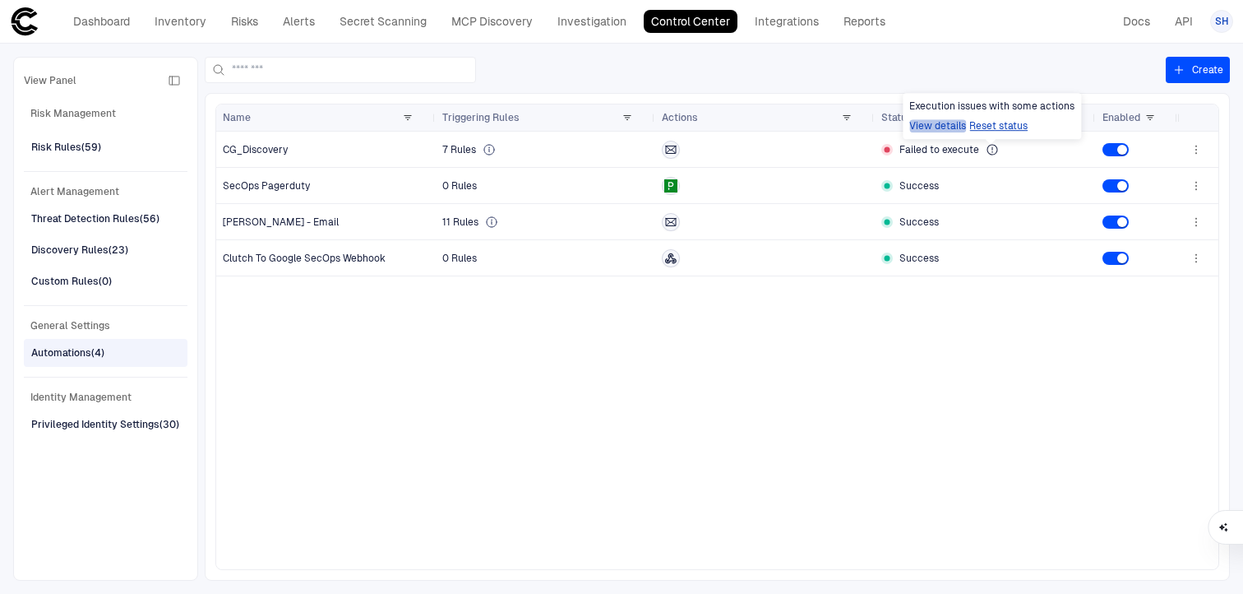
click at [936, 122] on button "View details" at bounding box center [937, 125] width 57 height 13
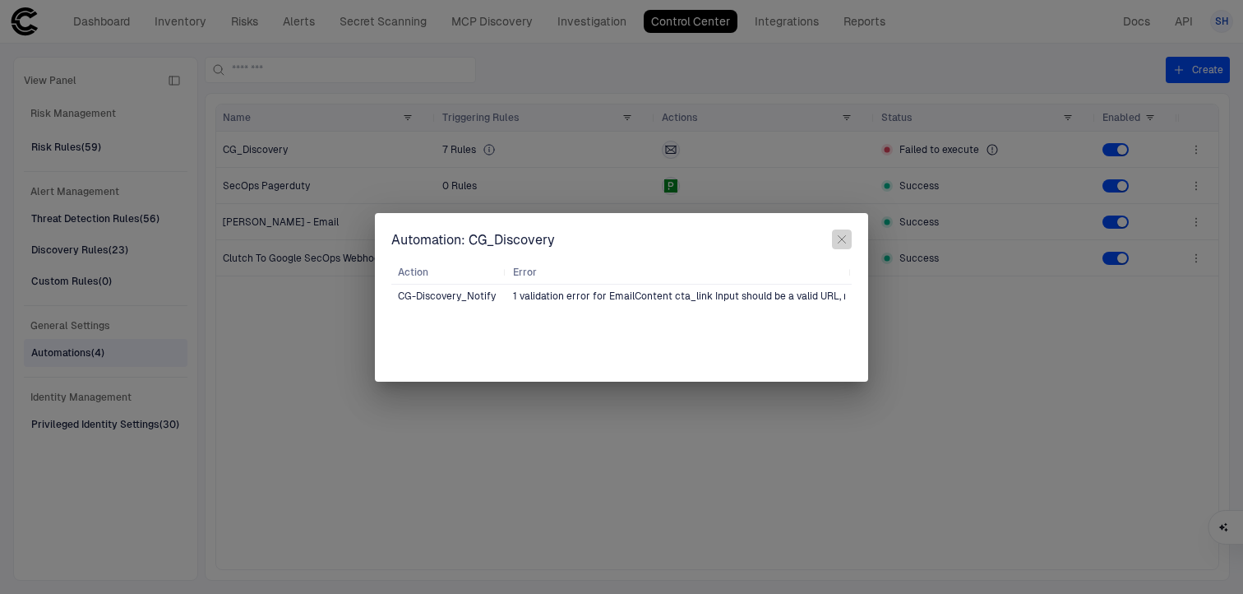
click at [841, 239] on icon "button" at bounding box center [842, 238] width 7 height 7
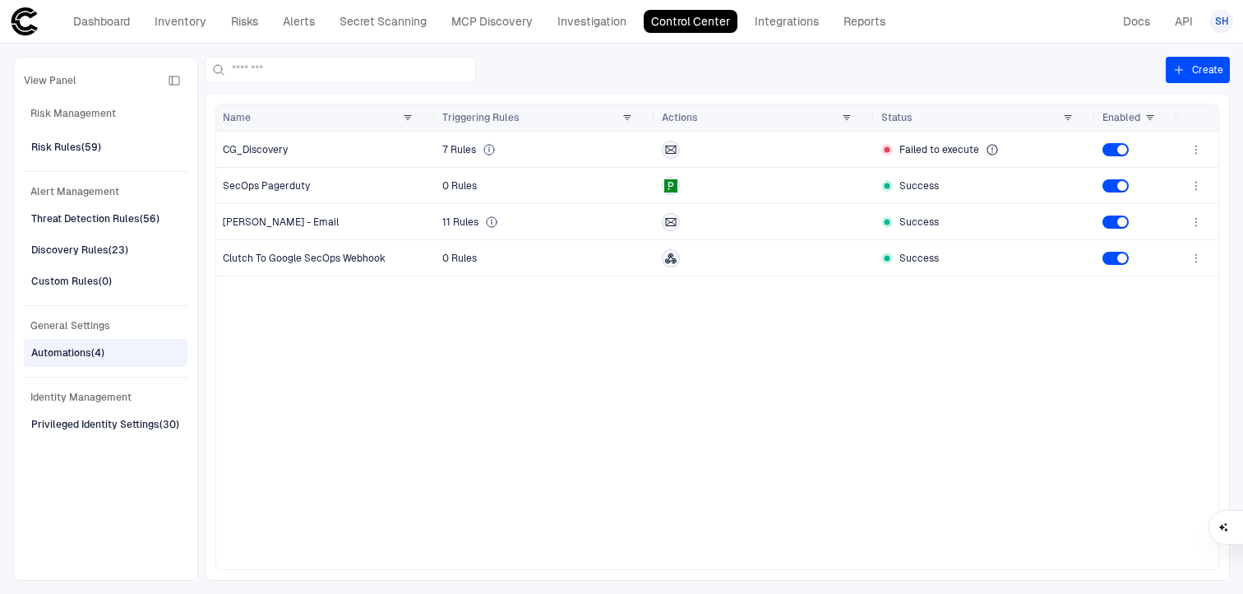
click at [603, 440] on div "CG_Discovery 7 Rules Failed to execute SecOps Pagerduty 0 Rules Success [PERSON…" at bounding box center [696, 350] width 961 height 437
click at [270, 219] on span "[PERSON_NAME] - Email" at bounding box center [281, 221] width 116 height 13
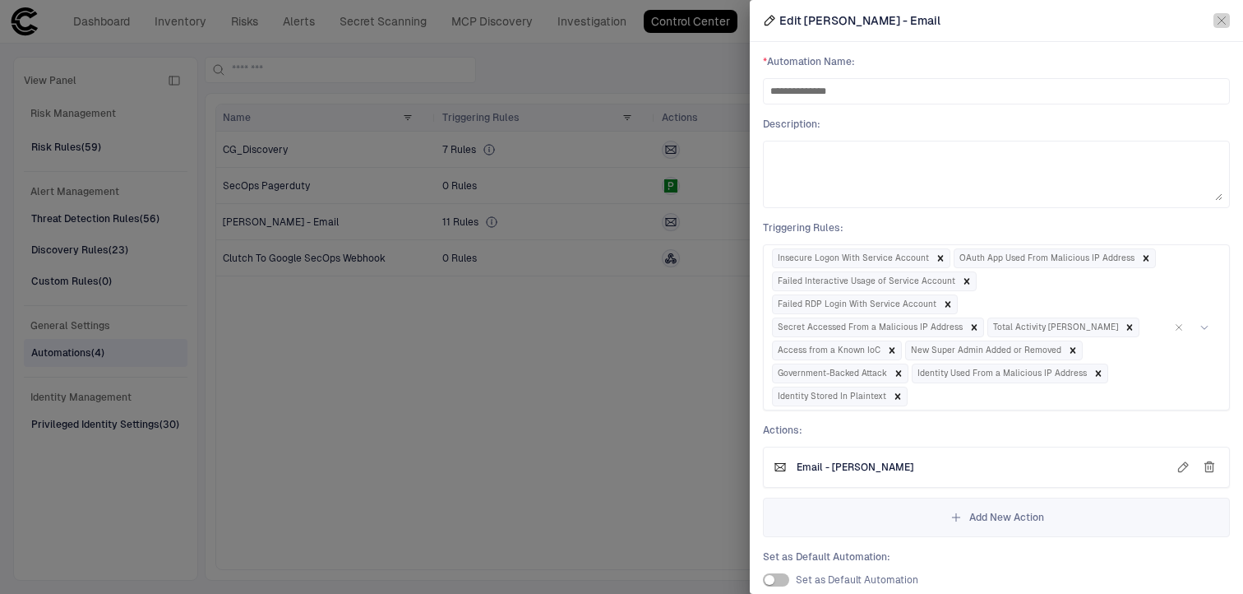
click at [1218, 19] on icon "button" at bounding box center [1221, 20] width 7 height 7
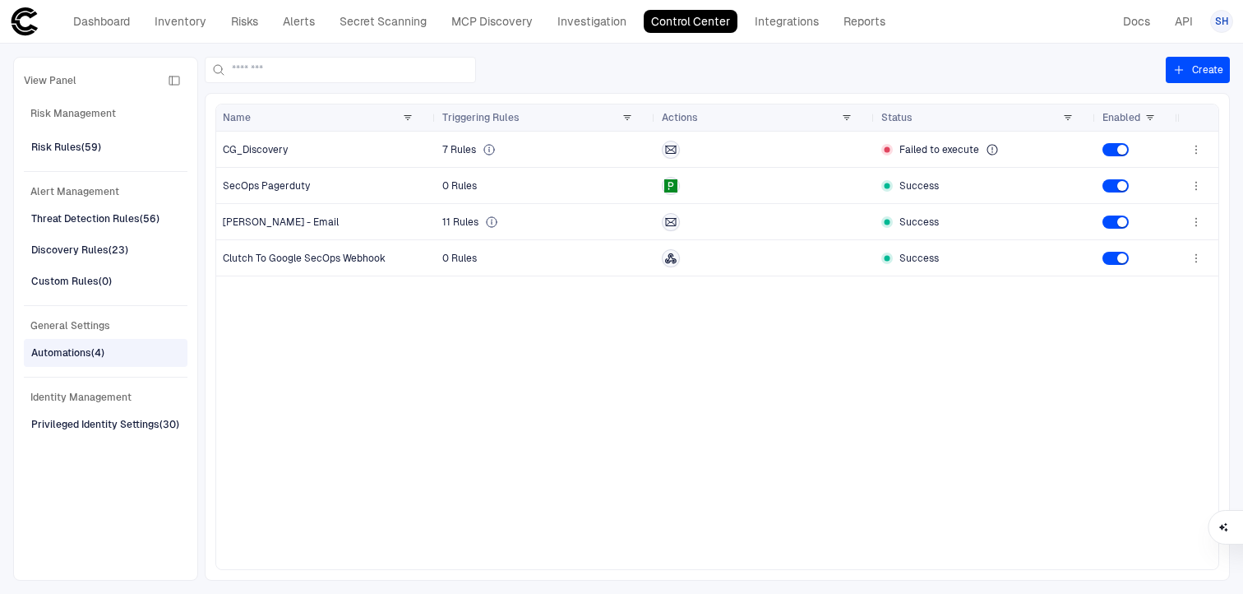
click at [721, 391] on div "CG_Discovery 7 Rules Failed to execute SecOps Pagerduty 0 Rules Success [PERSON…" at bounding box center [696, 350] width 961 height 437
click at [95, 24] on link "Dashboard" at bounding box center [102, 21] width 72 height 23
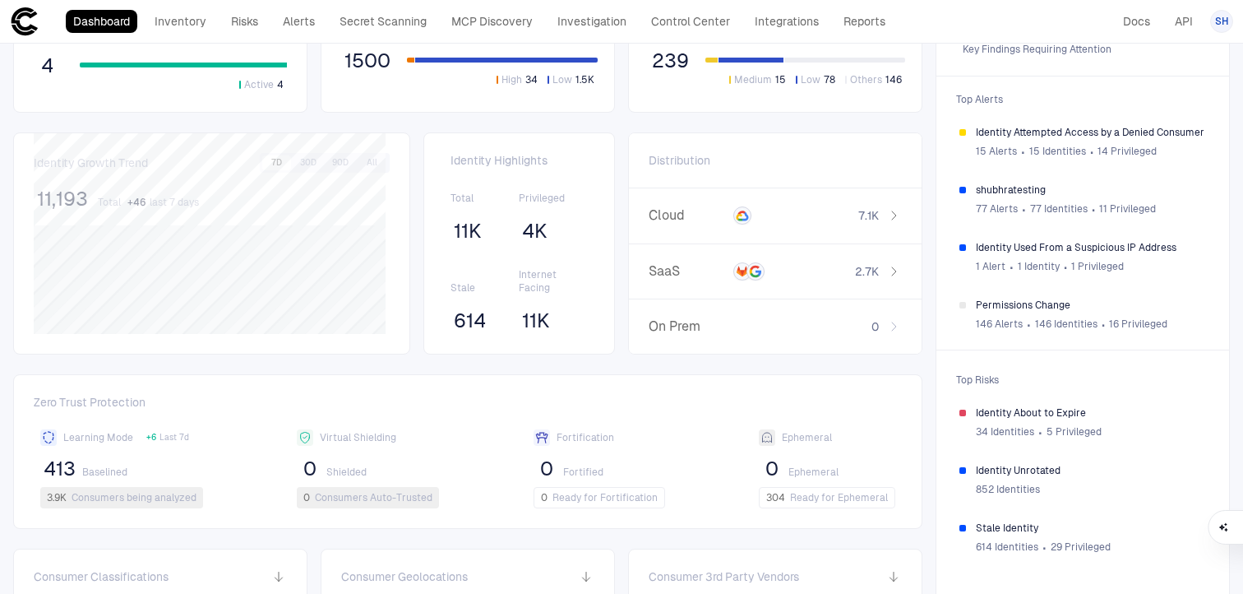
scroll to position [58, 0]
click at [1046, 128] on span "Identity Attempted Access by a Denied Consumer" at bounding box center [1091, 131] width 230 height 13
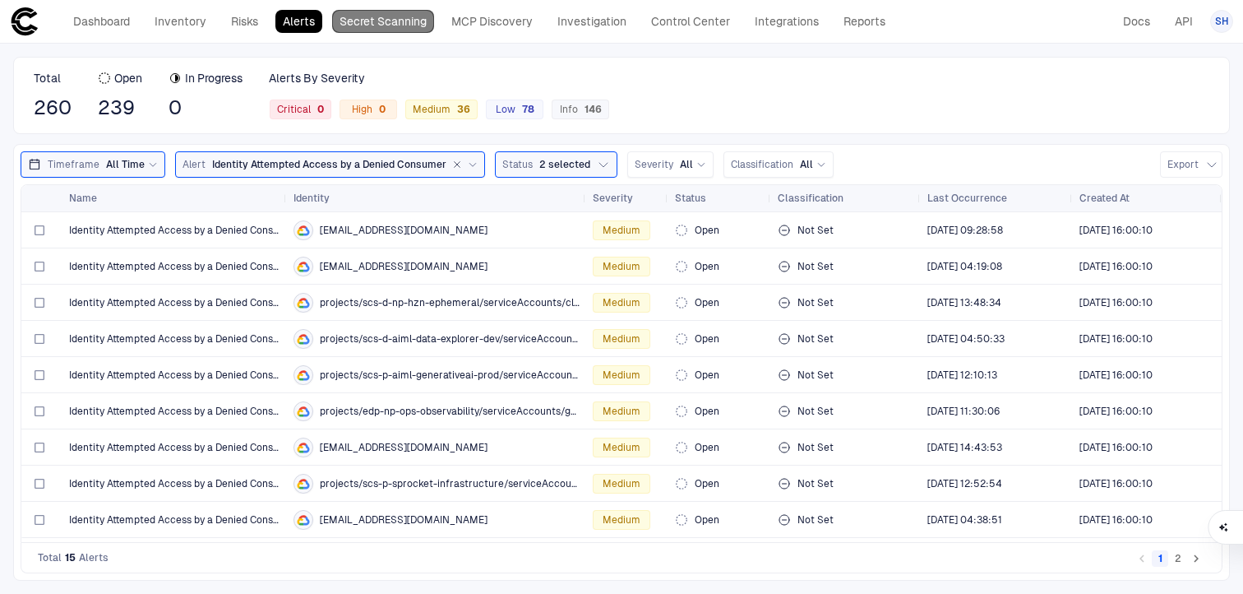
click at [372, 32] on link "Secret Scanning" at bounding box center [383, 21] width 102 height 23
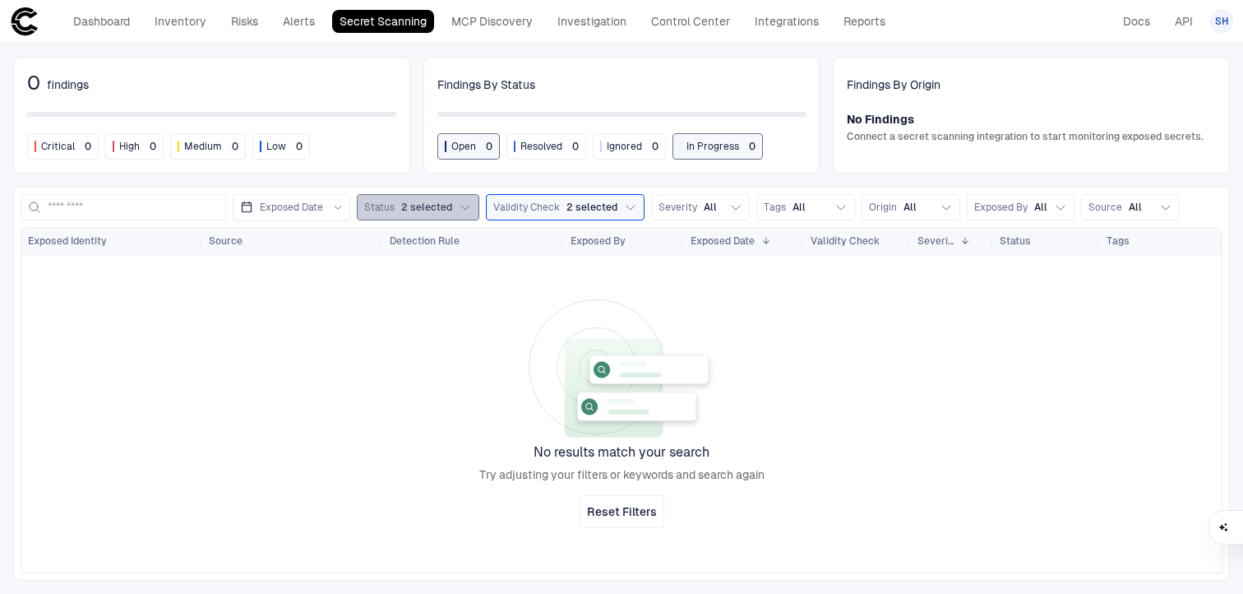
click at [454, 201] on button "Status 2 selected" at bounding box center [418, 207] width 122 height 26
click at [384, 517] on div at bounding box center [621, 413] width 1200 height 317
click at [474, 22] on link "MCP Discovery" at bounding box center [492, 21] width 96 height 23
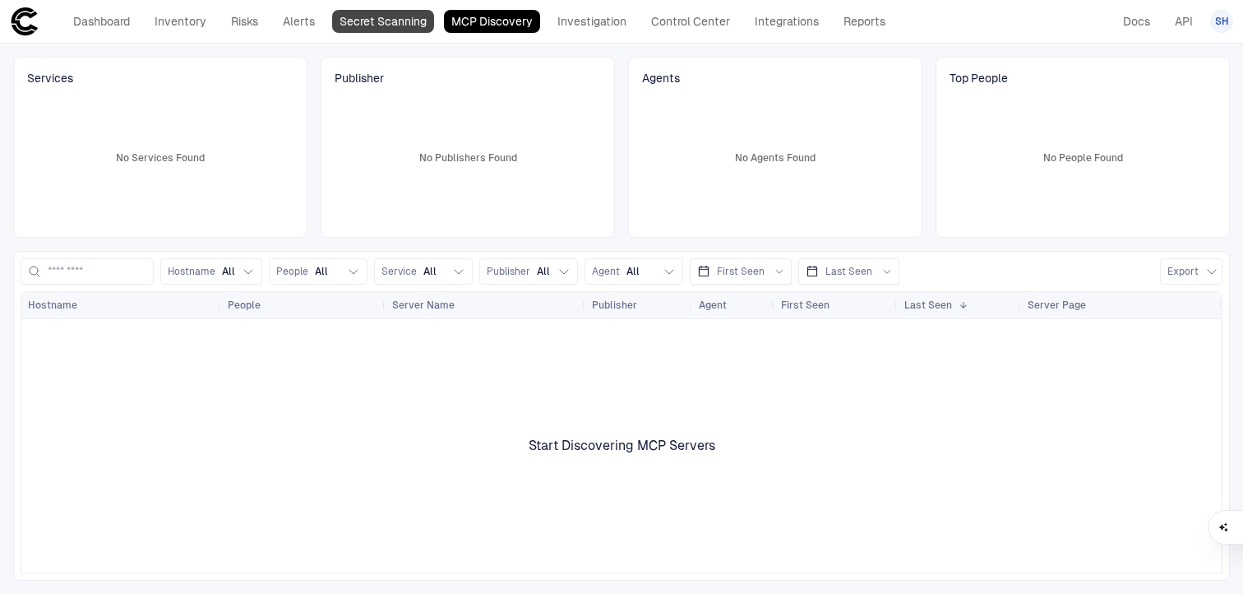
click at [395, 30] on link "Secret Scanning" at bounding box center [383, 21] width 102 height 23
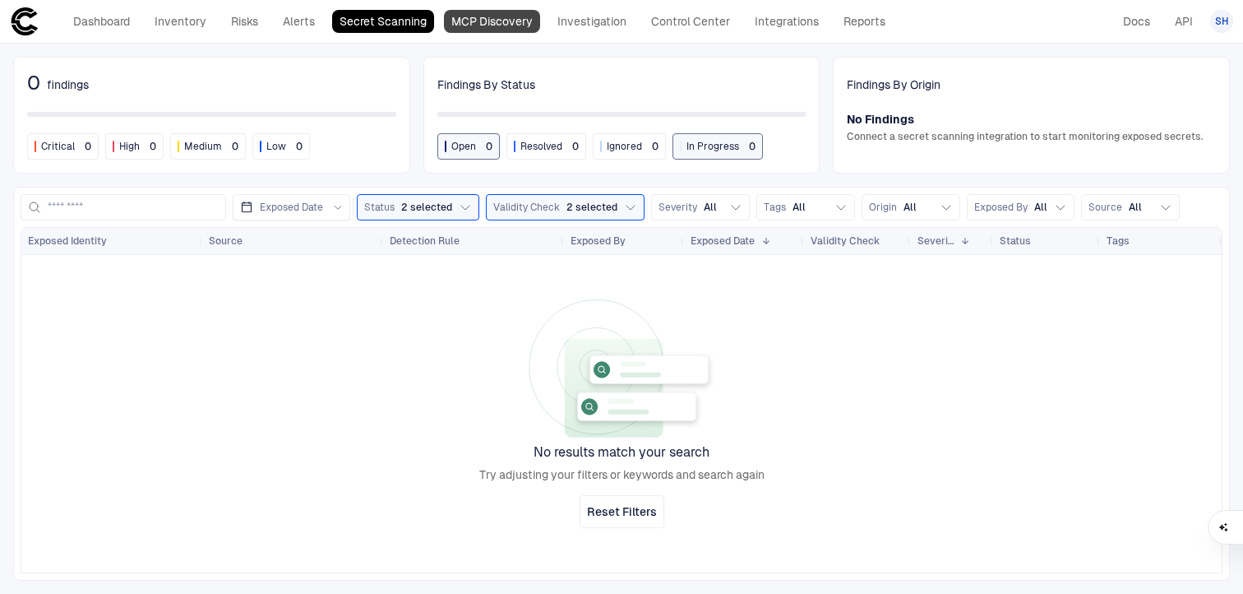
click at [460, 9] on div "Dashboard Inventory Risks Alerts Secret Scanning MCP Discovery Investigation Co…" at bounding box center [451, 22] width 883 height 30
click at [480, 19] on link "MCP Discovery" at bounding box center [492, 21] width 96 height 23
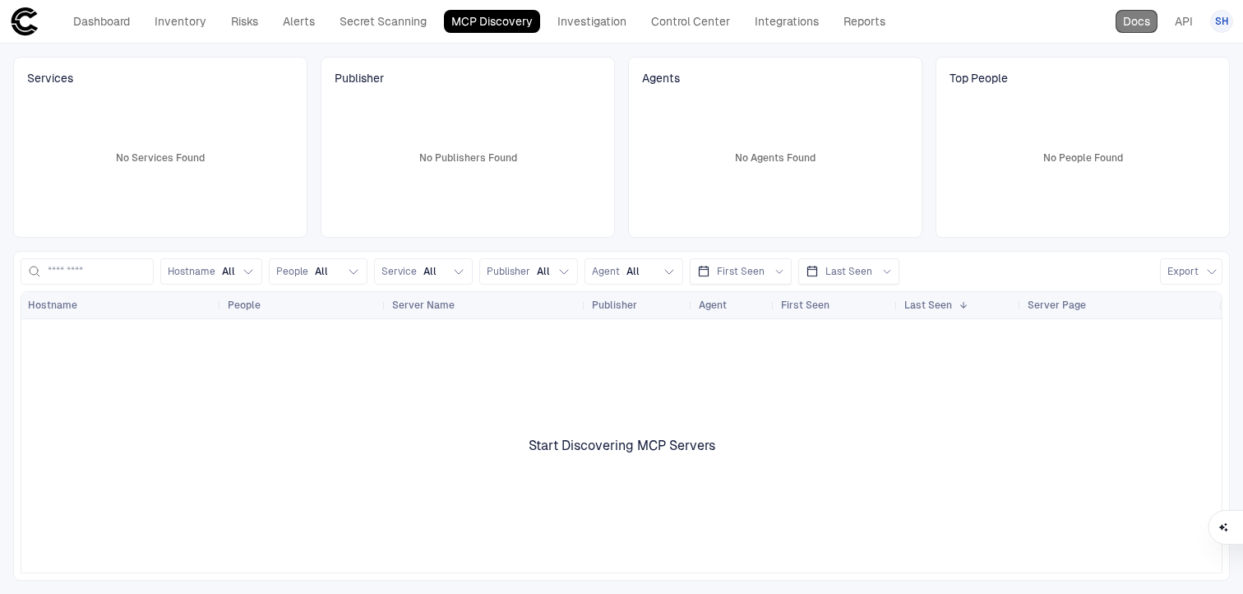
click at [1135, 21] on link "Docs" at bounding box center [1137, 21] width 42 height 23
